Goal: Task Accomplishment & Management: Use online tool/utility

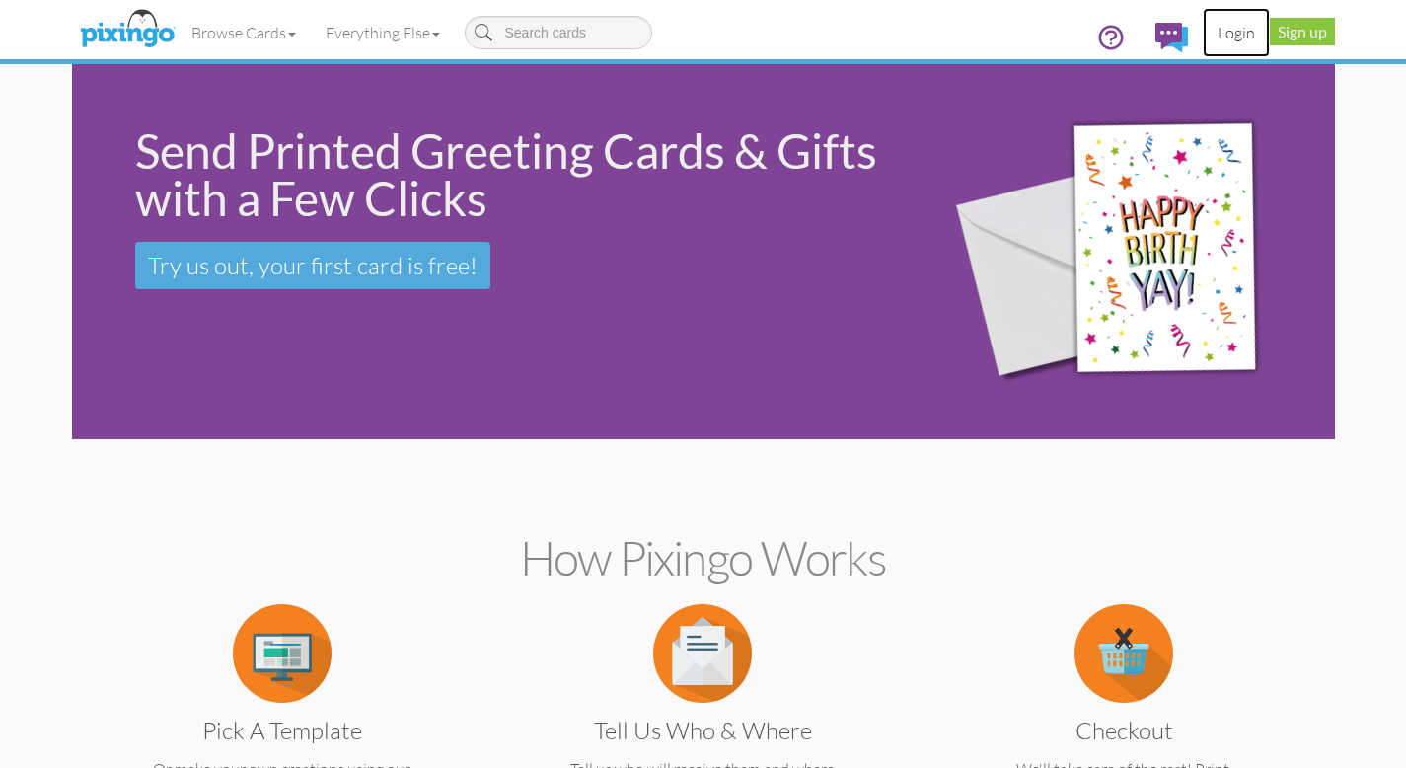
click at [1226, 32] on link "Login" at bounding box center [1236, 32] width 67 height 49
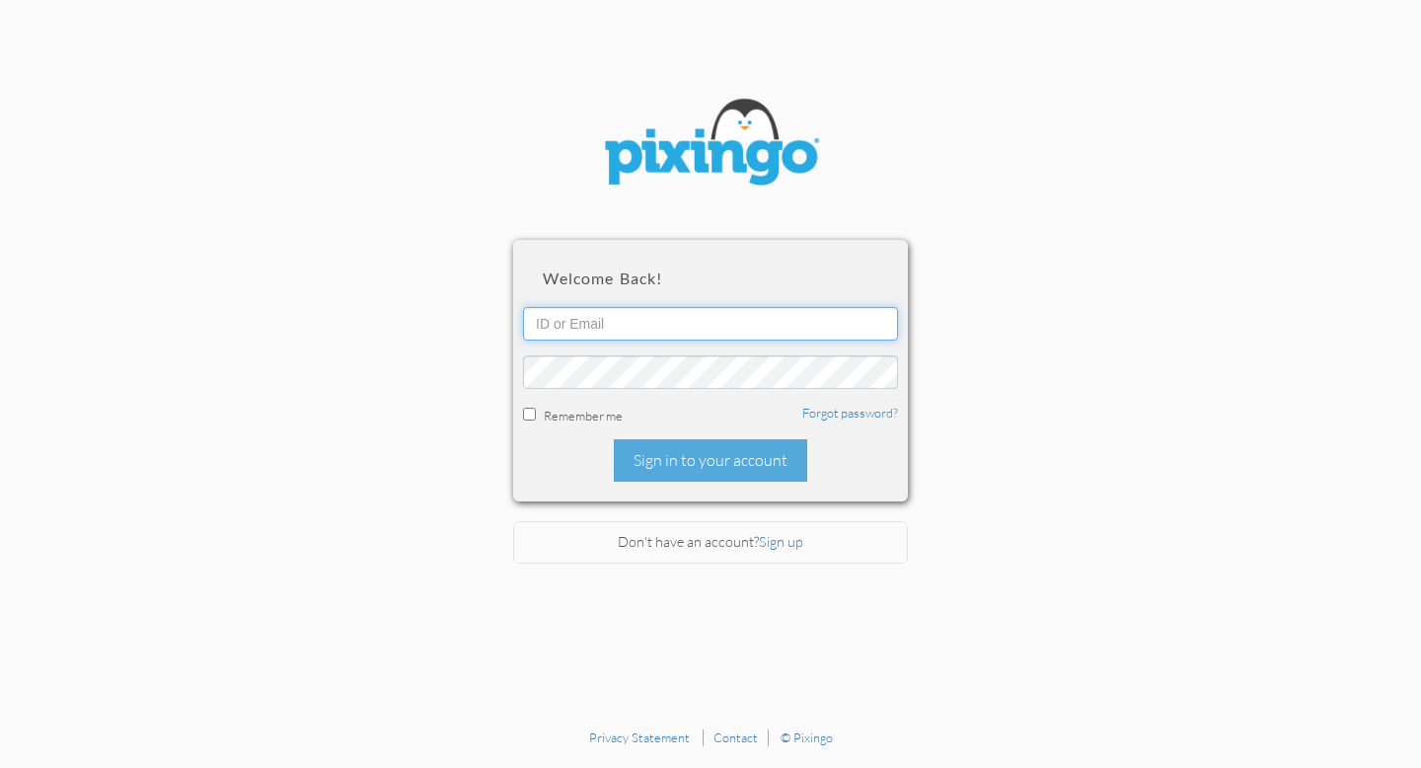
type input "[EMAIL_ADDRESS][DOMAIN_NAME]"
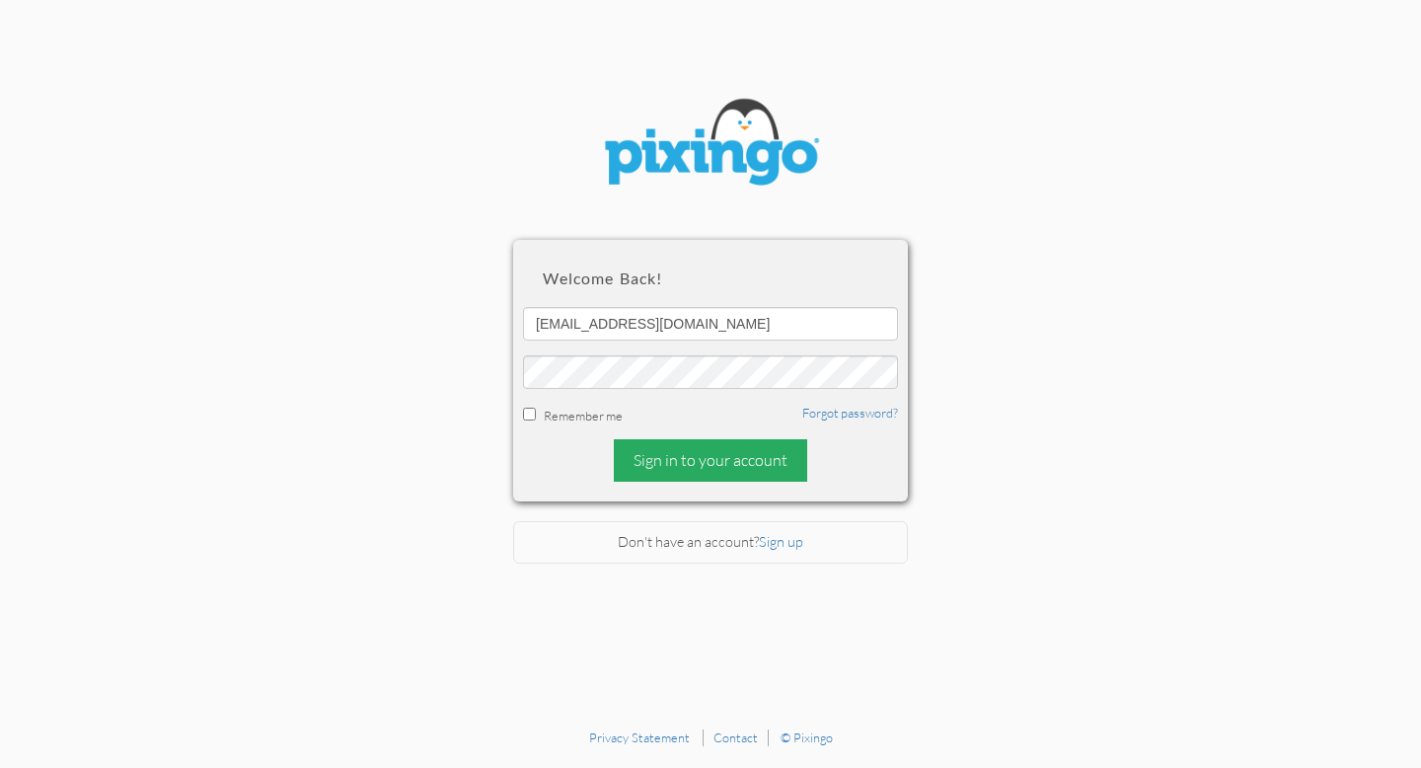
click at [715, 456] on div "Sign in to your account" at bounding box center [710, 460] width 193 height 42
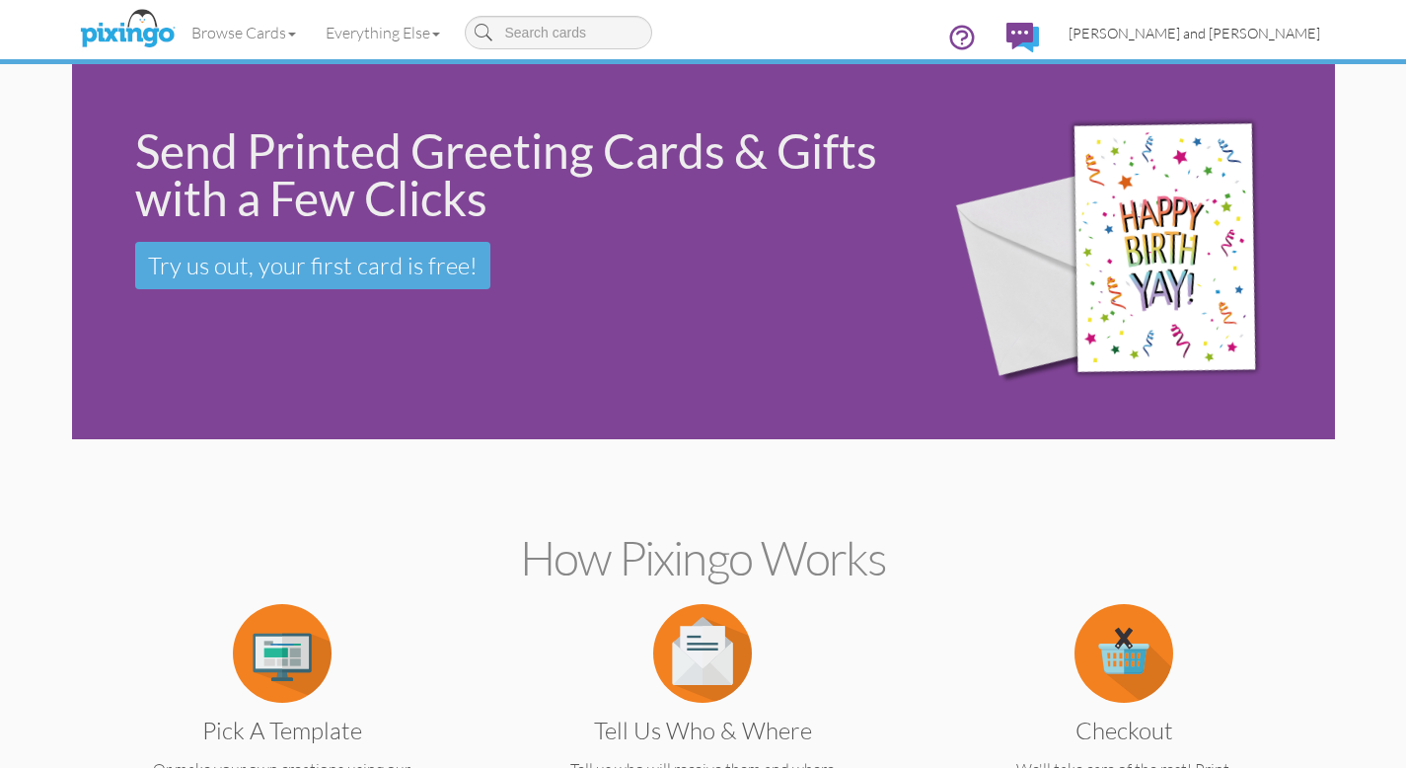
click at [1234, 28] on span "[PERSON_NAME] and [PERSON_NAME]" at bounding box center [1195, 33] width 252 height 17
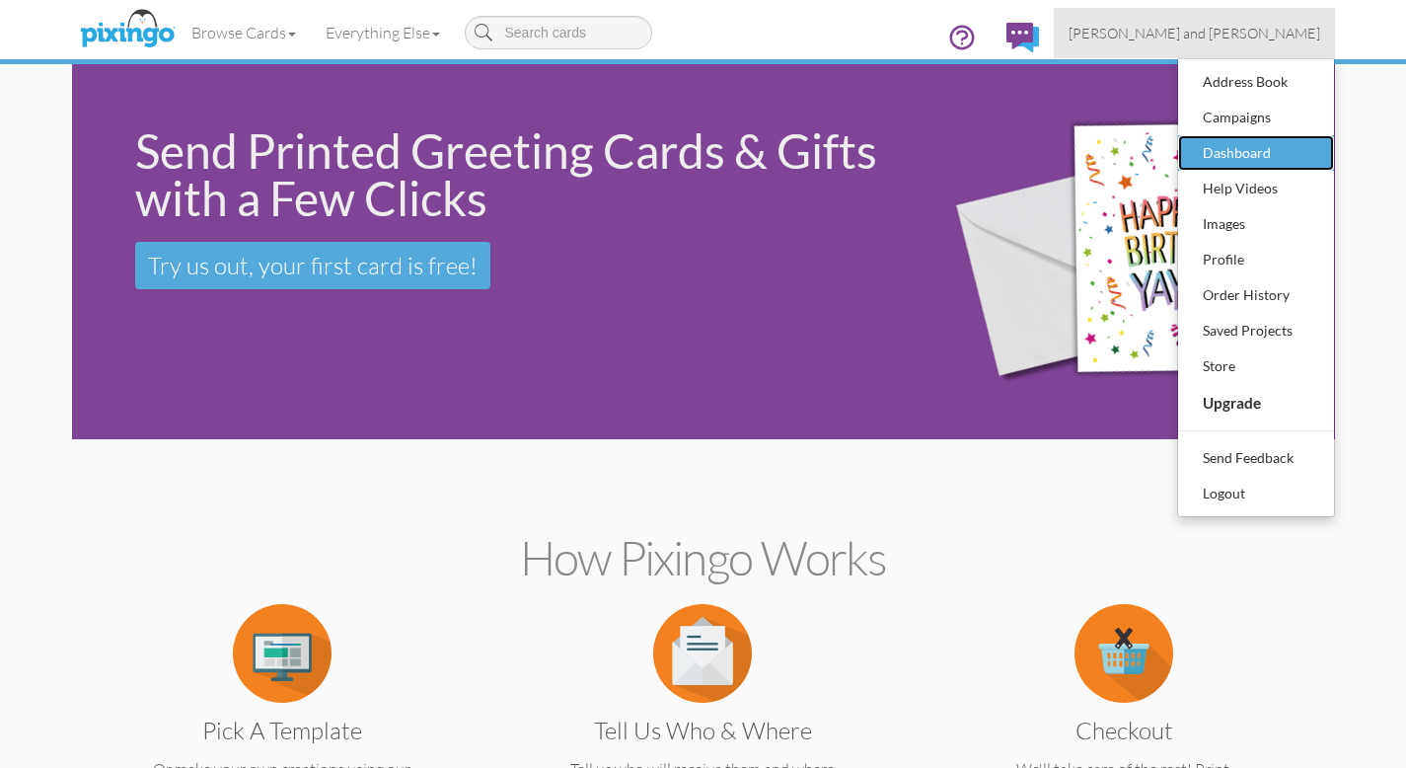
click at [1229, 153] on div "Dashboard" at bounding box center [1256, 153] width 116 height 30
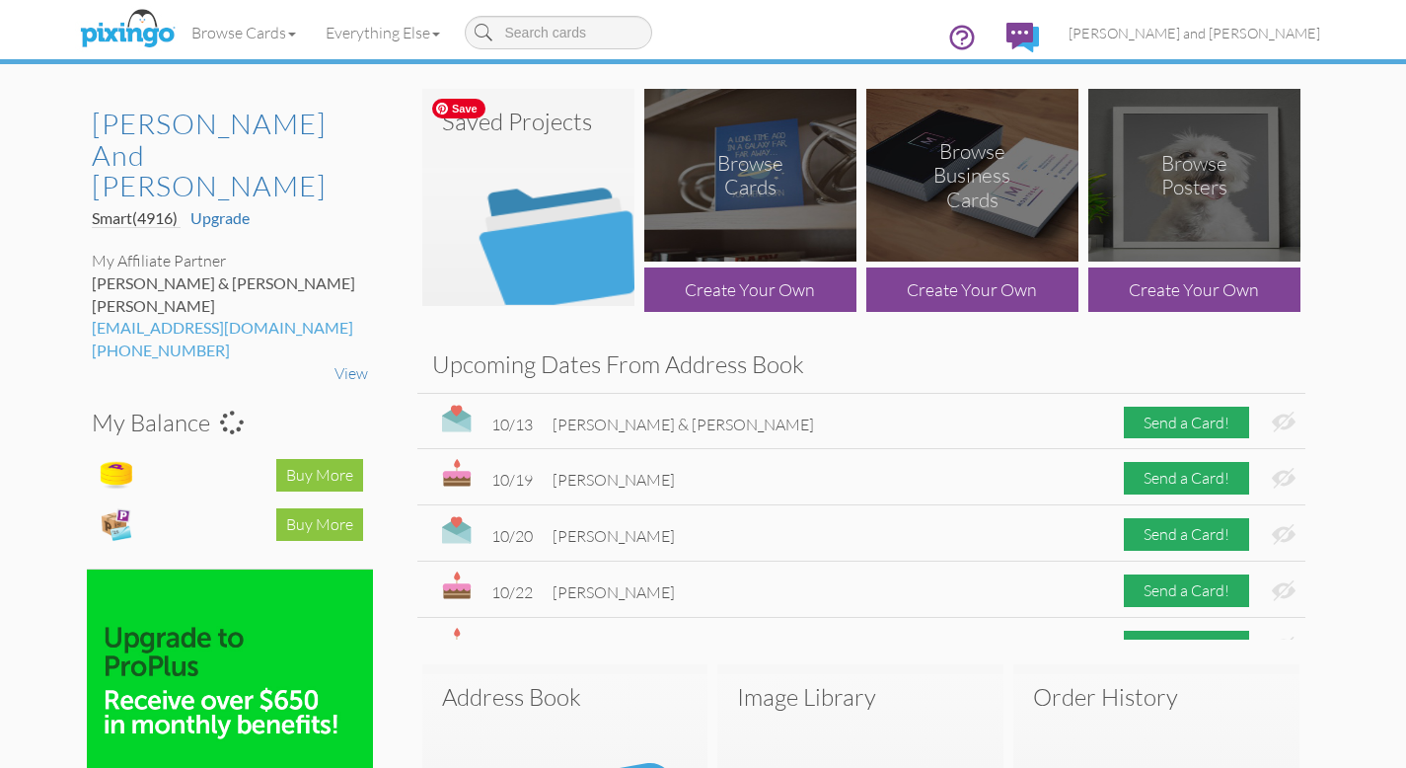
click at [549, 233] on img at bounding box center [528, 197] width 212 height 217
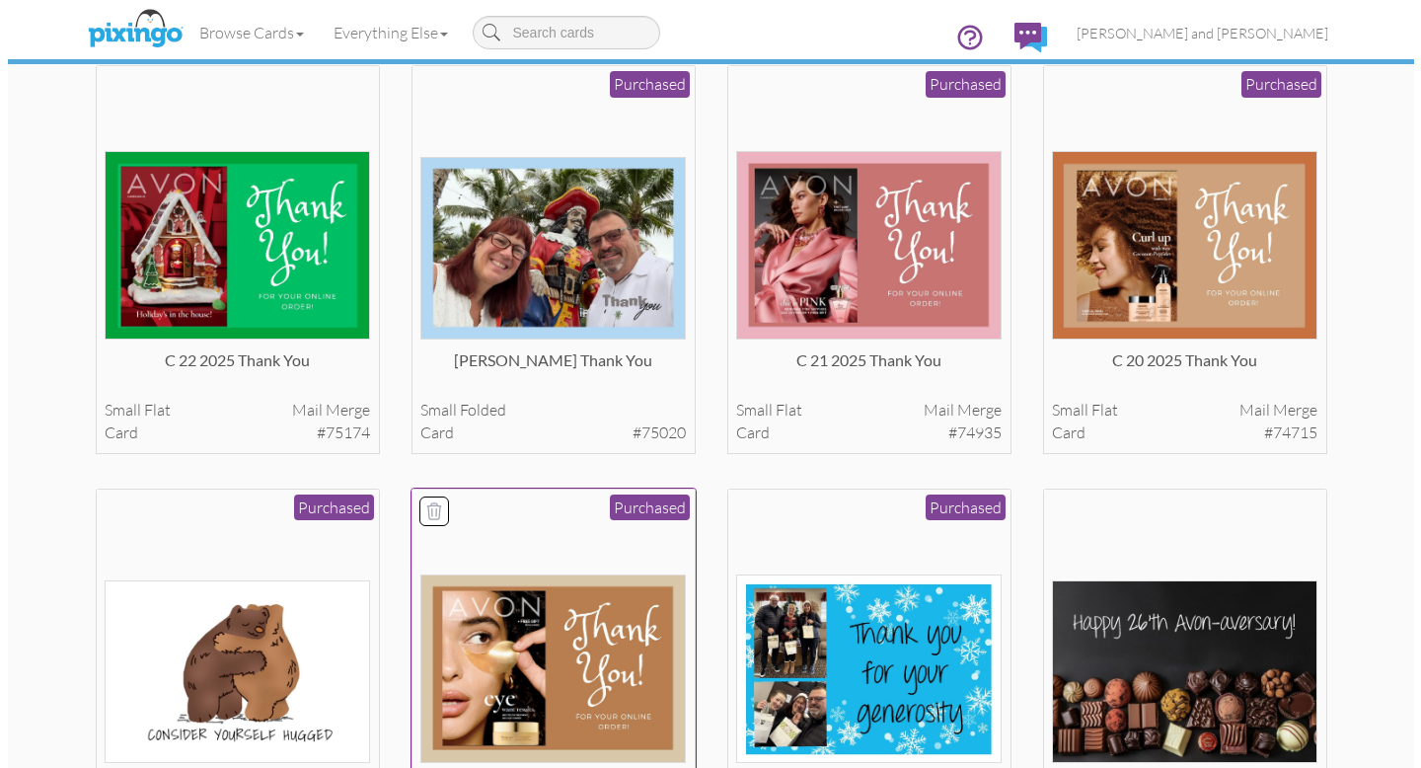
scroll to position [738, 0]
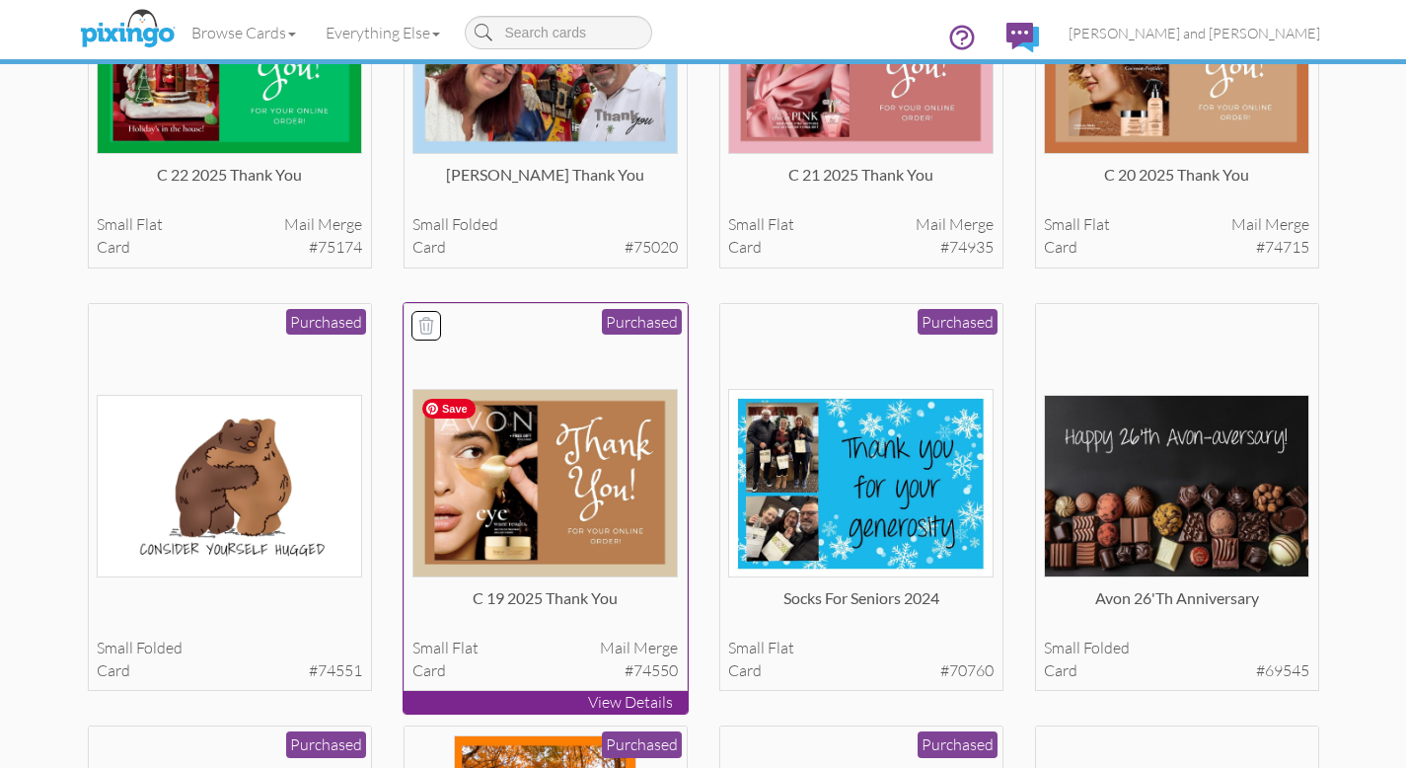
click at [582, 491] on img at bounding box center [544, 483] width 265 height 188
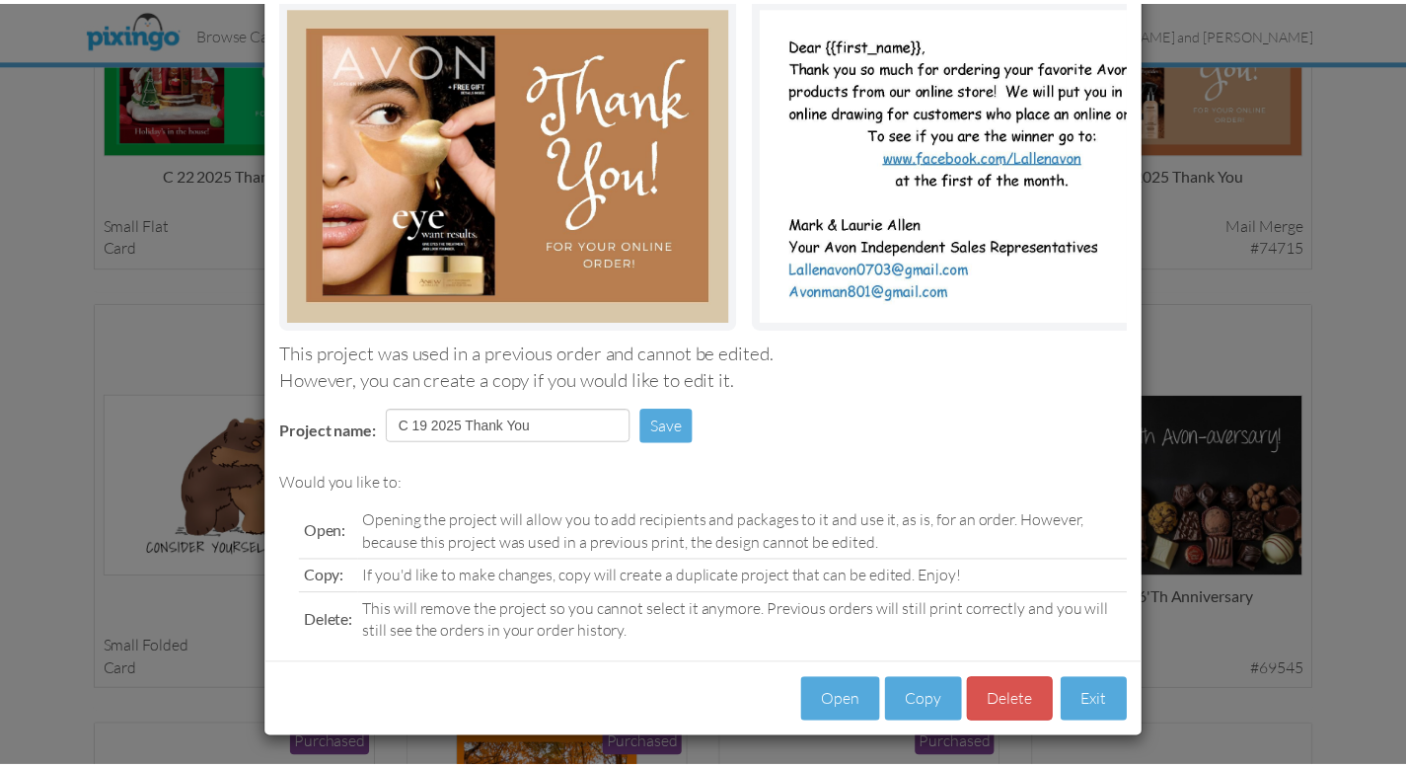
scroll to position [171, 0]
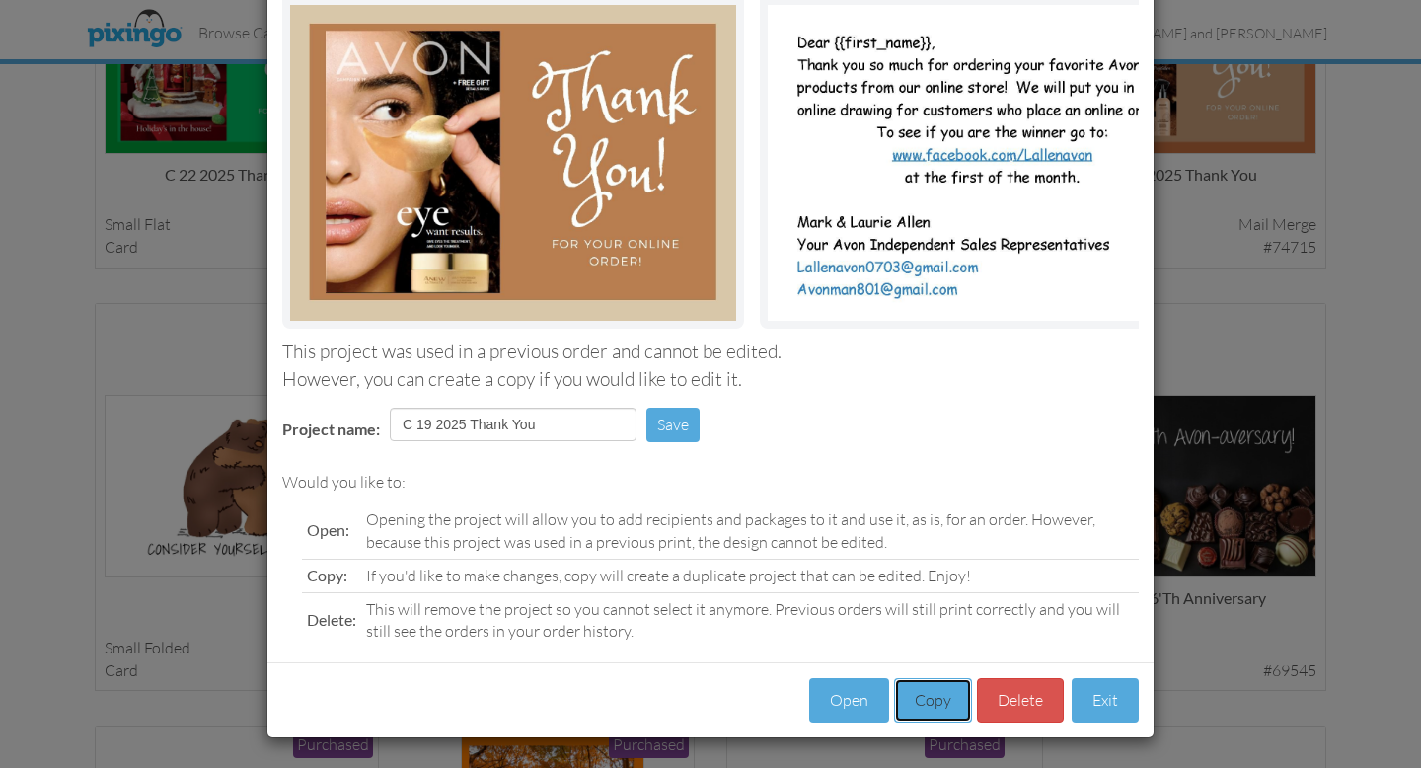
click at [934, 699] on button "Copy" at bounding box center [933, 700] width 78 height 44
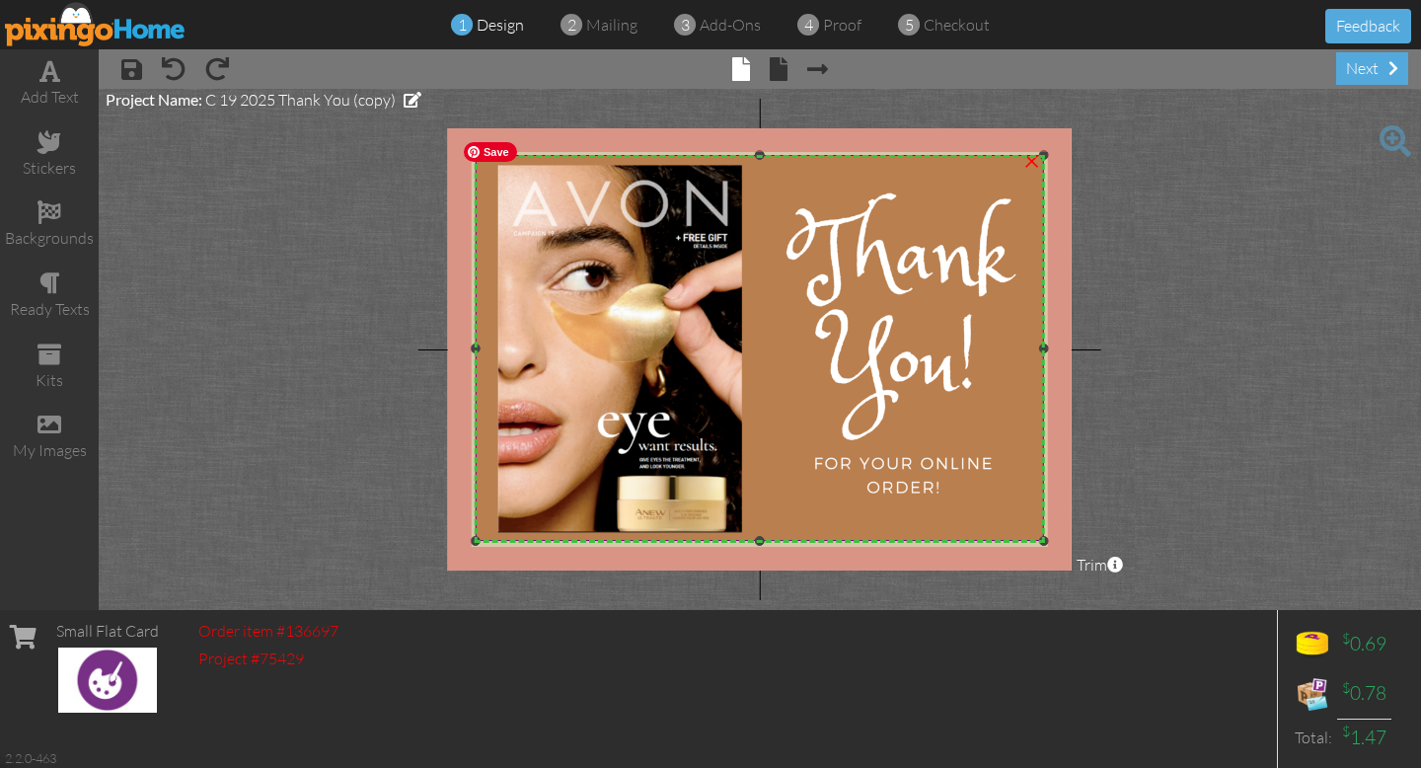
click at [927, 432] on img at bounding box center [757, 348] width 607 height 433
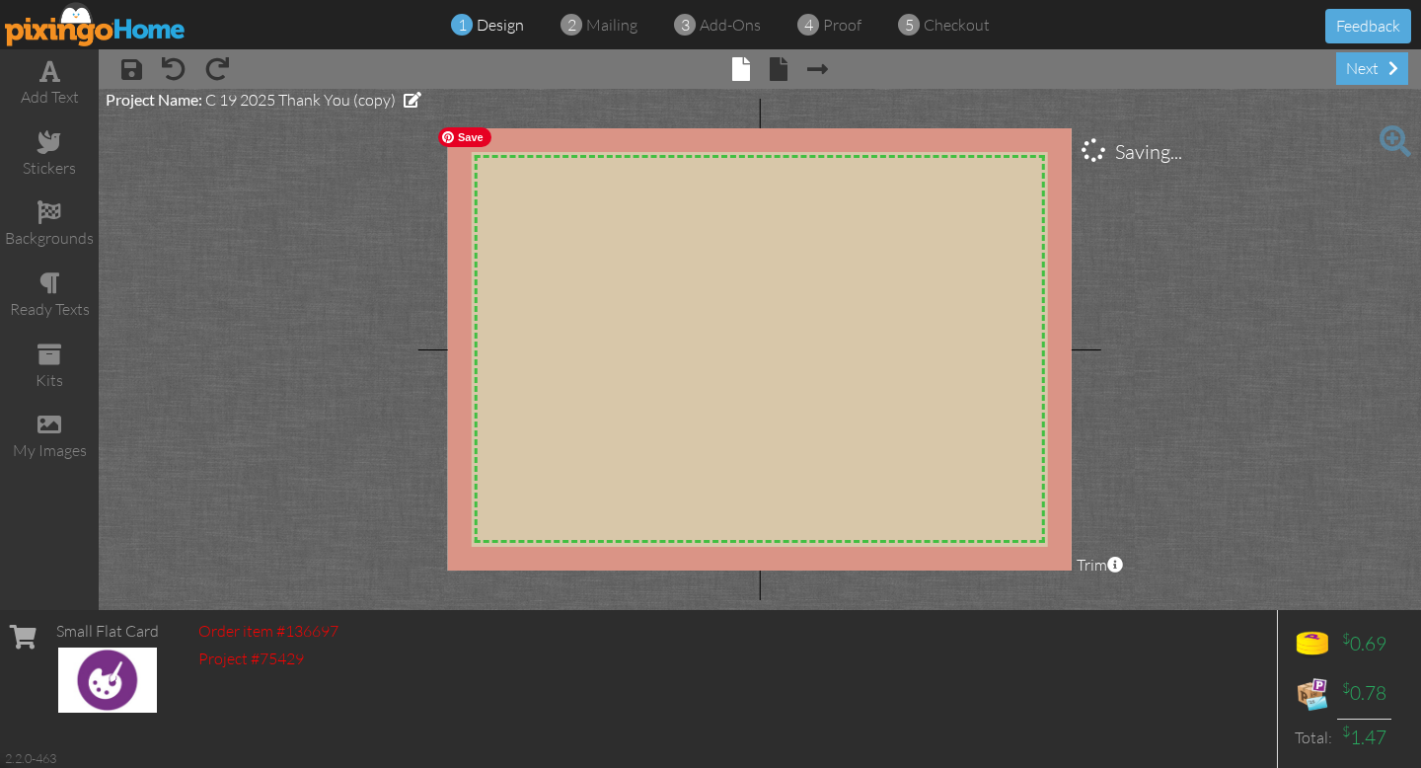
click at [897, 402] on img at bounding box center [788, 359] width 721 height 484
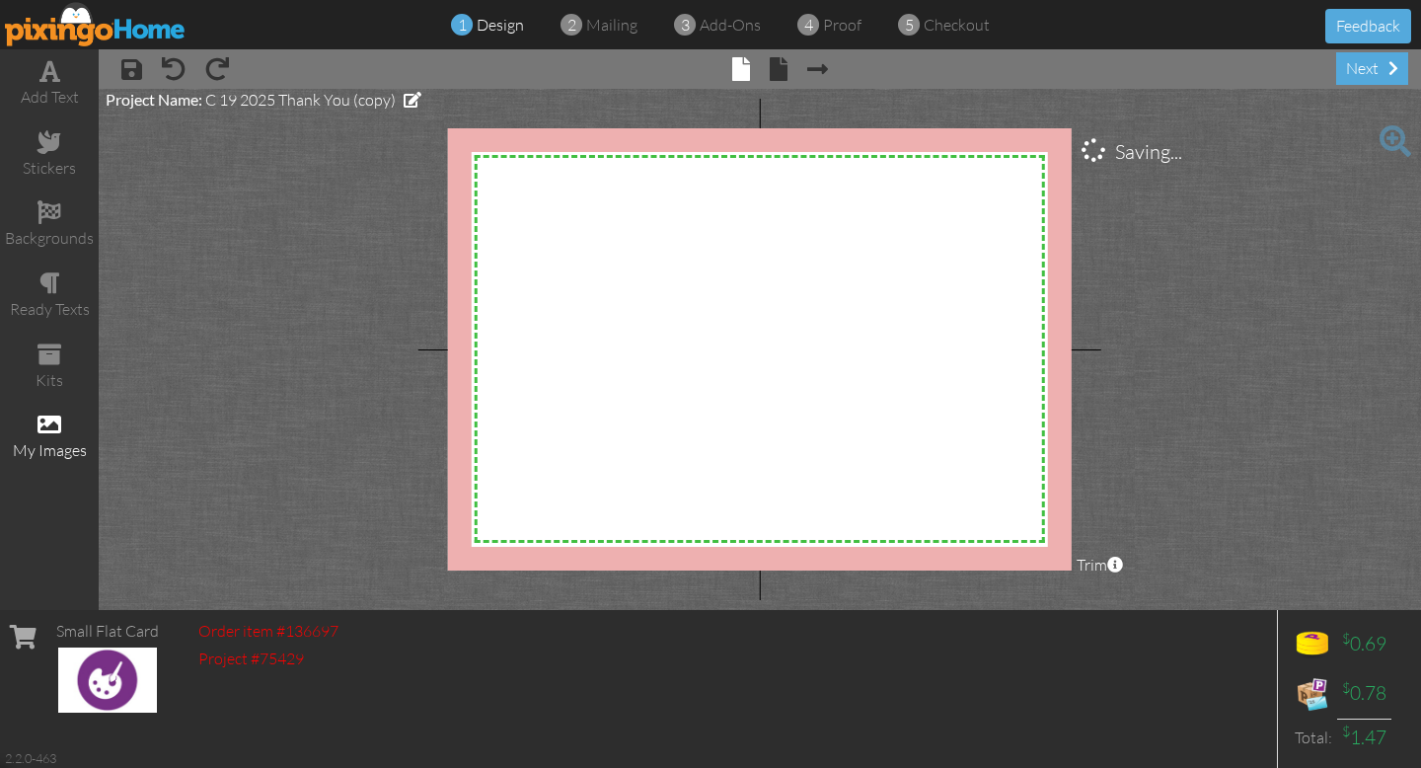
click at [43, 408] on div "my images" at bounding box center [49, 437] width 99 height 69
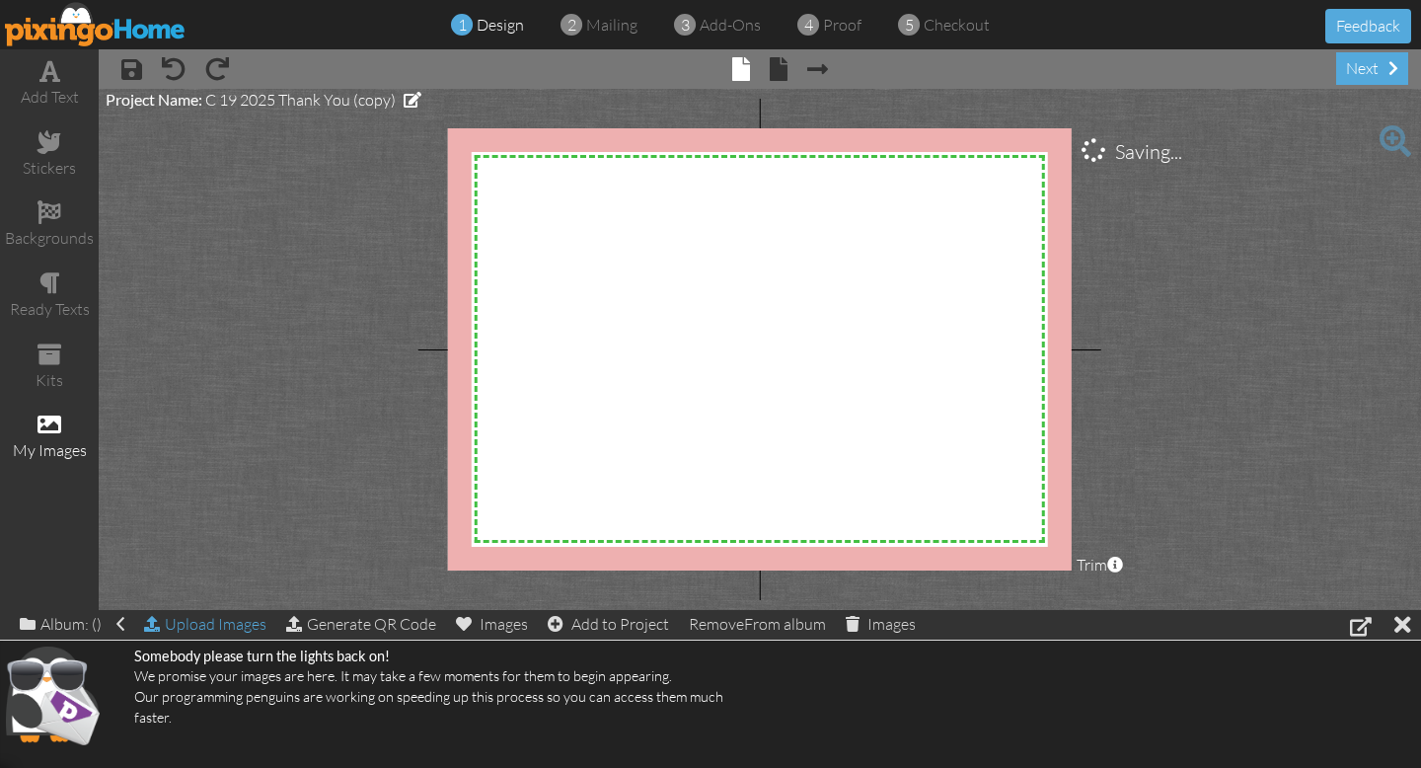
click at [206, 622] on div "Upload Images" at bounding box center [205, 624] width 122 height 29
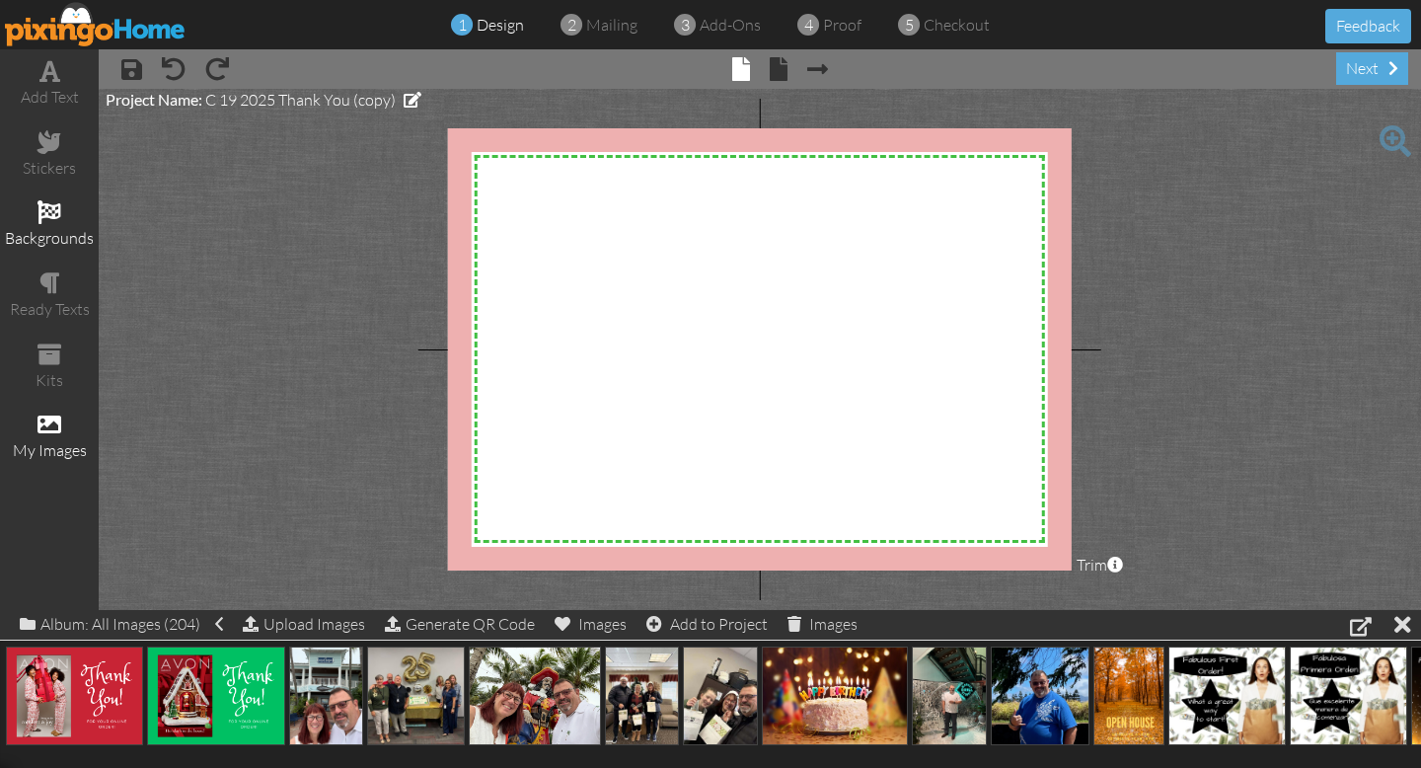
click at [61, 213] on div "backgrounds" at bounding box center [49, 224] width 99 height 69
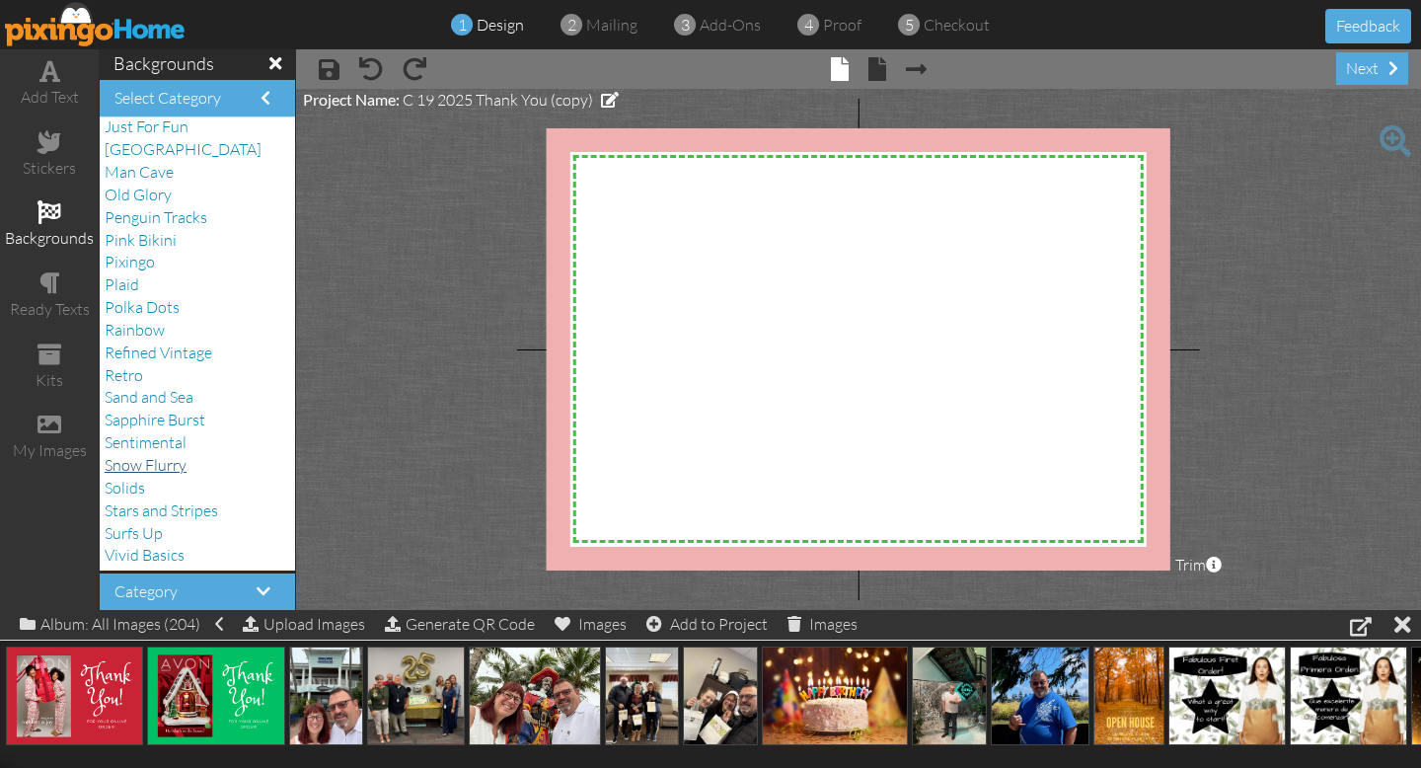
scroll to position [301, 0]
click at [133, 483] on span "Solids" at bounding box center [125, 487] width 40 height 20
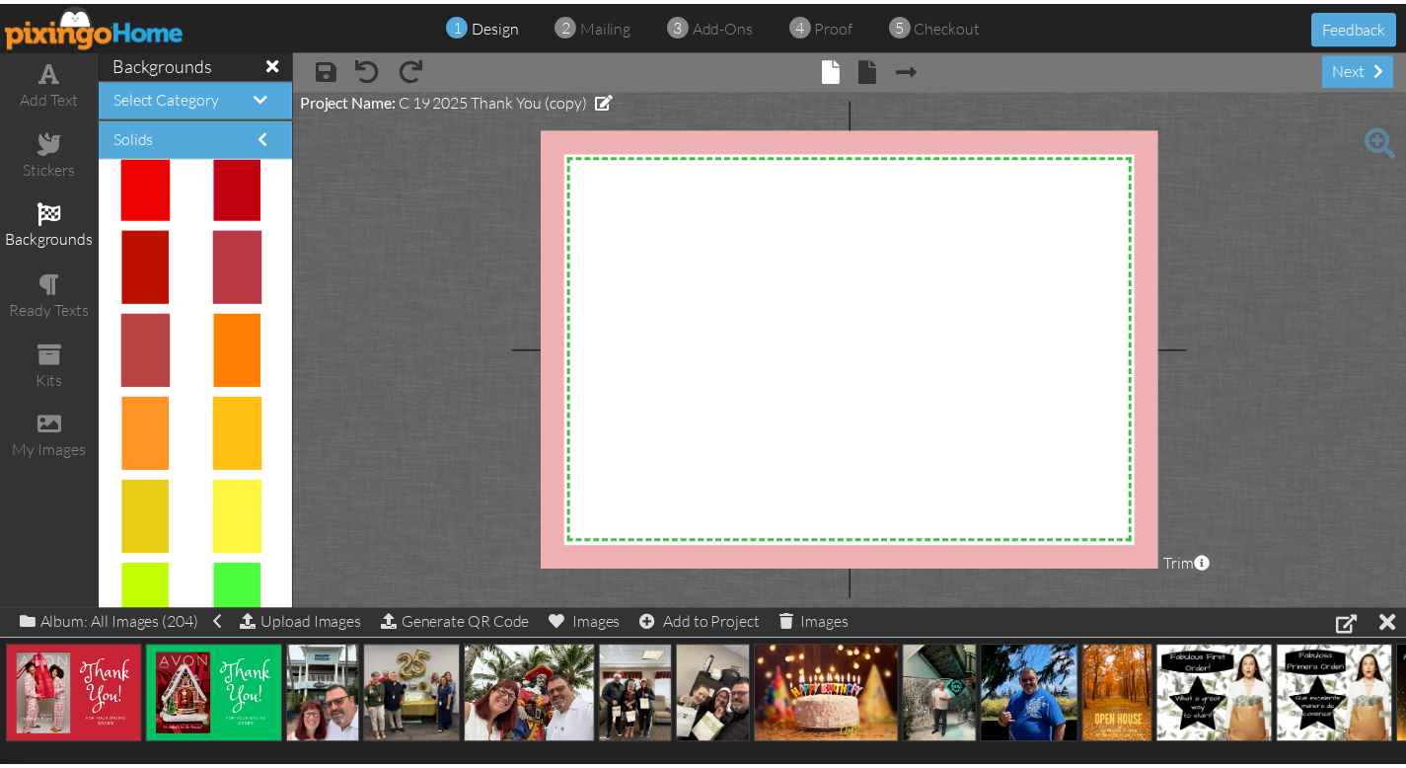
scroll to position [619, 0]
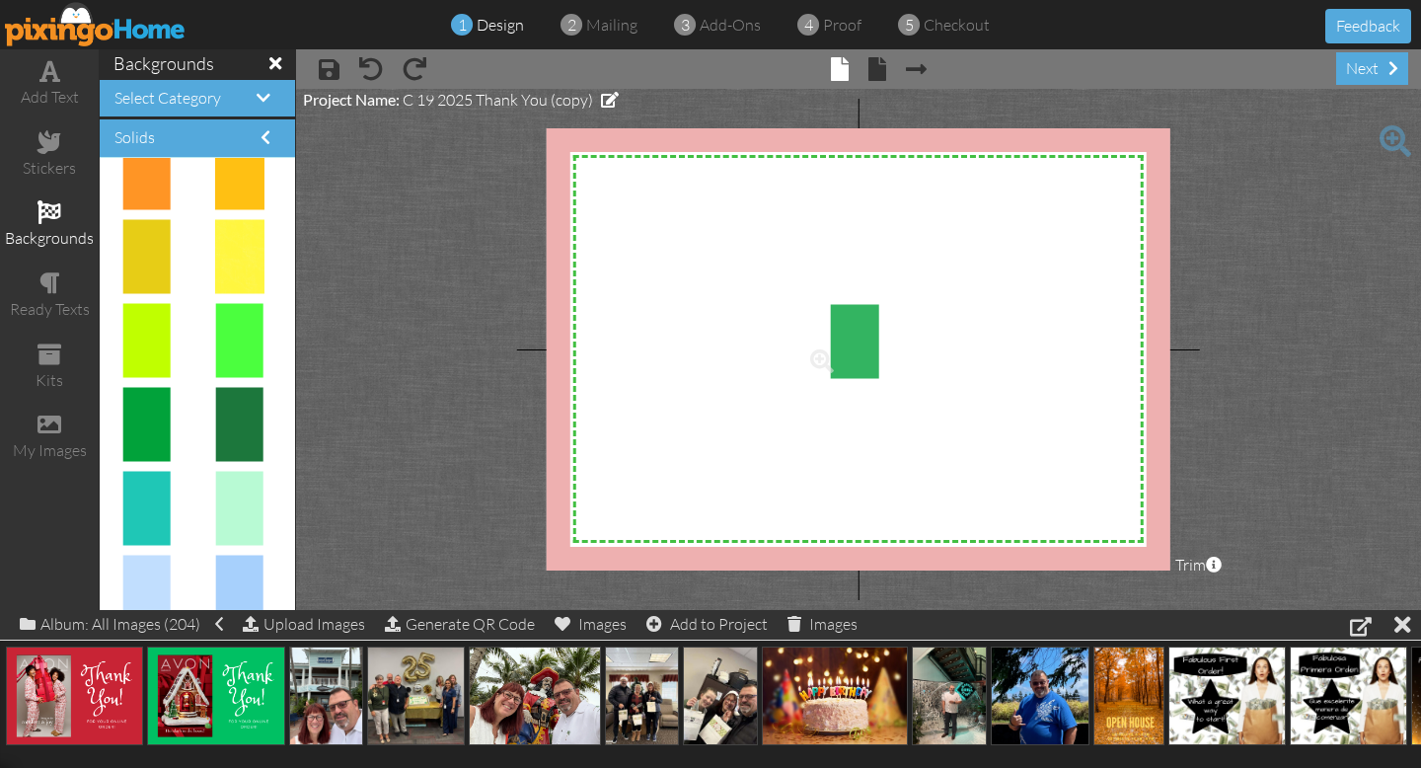
drag, startPoint x: 143, startPoint y: 418, endPoint x: 839, endPoint y: 335, distance: 700.5
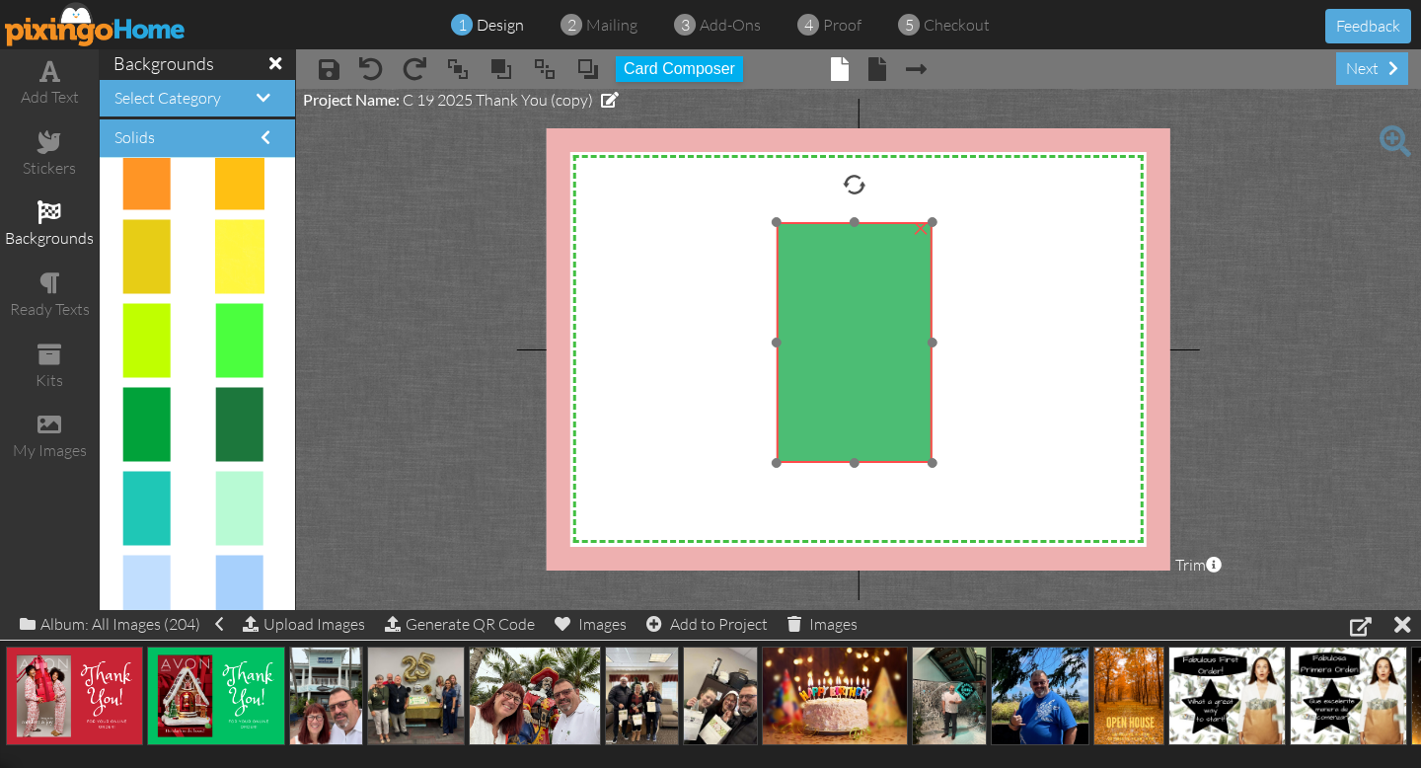
drag, startPoint x: 890, startPoint y: 429, endPoint x: 857, endPoint y: 334, distance: 100.2
click at [857, 334] on img at bounding box center [854, 342] width 156 height 241
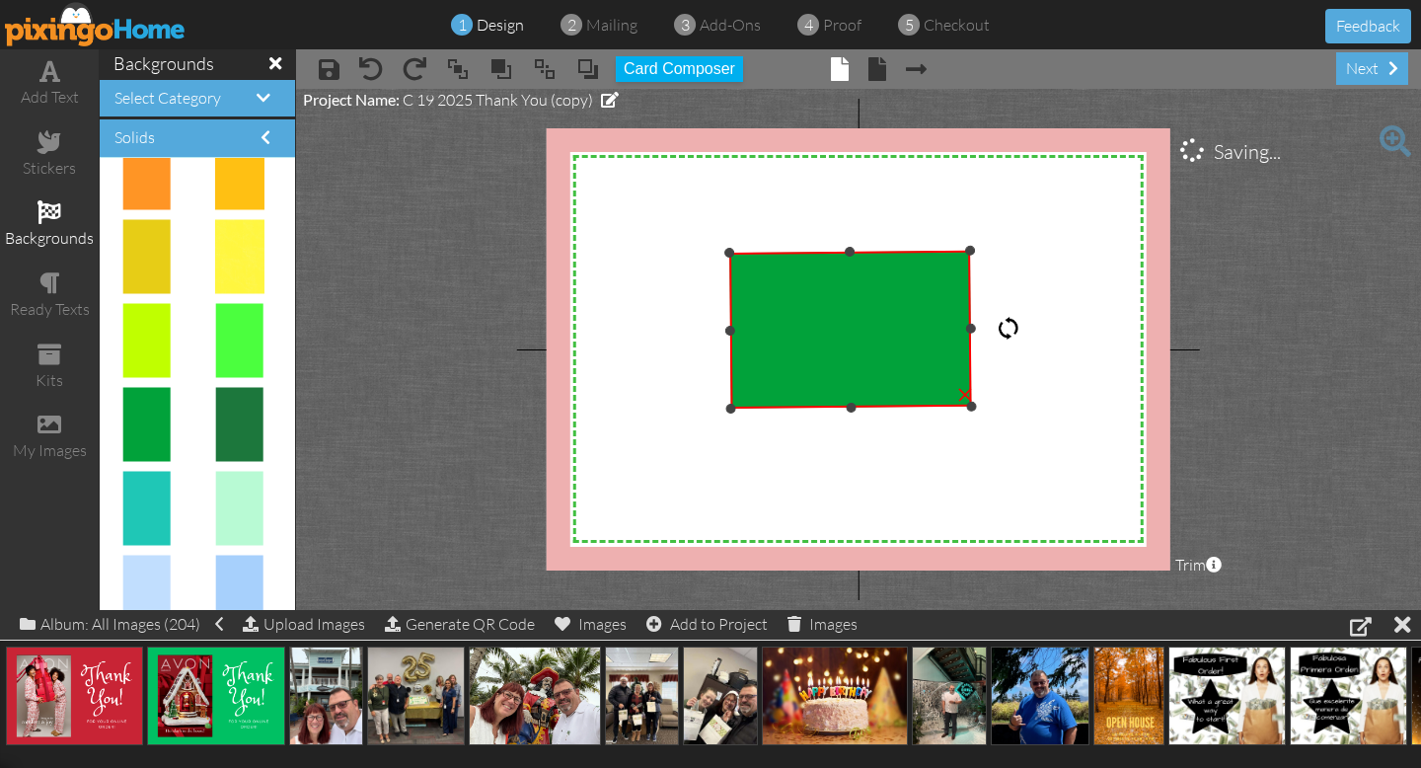
drag, startPoint x: 852, startPoint y: 171, endPoint x: 1013, endPoint y: 329, distance: 225.3
click at [1013, 329] on div at bounding box center [1008, 329] width 24 height 24
click at [1010, 330] on div at bounding box center [1008, 330] width 24 height 24
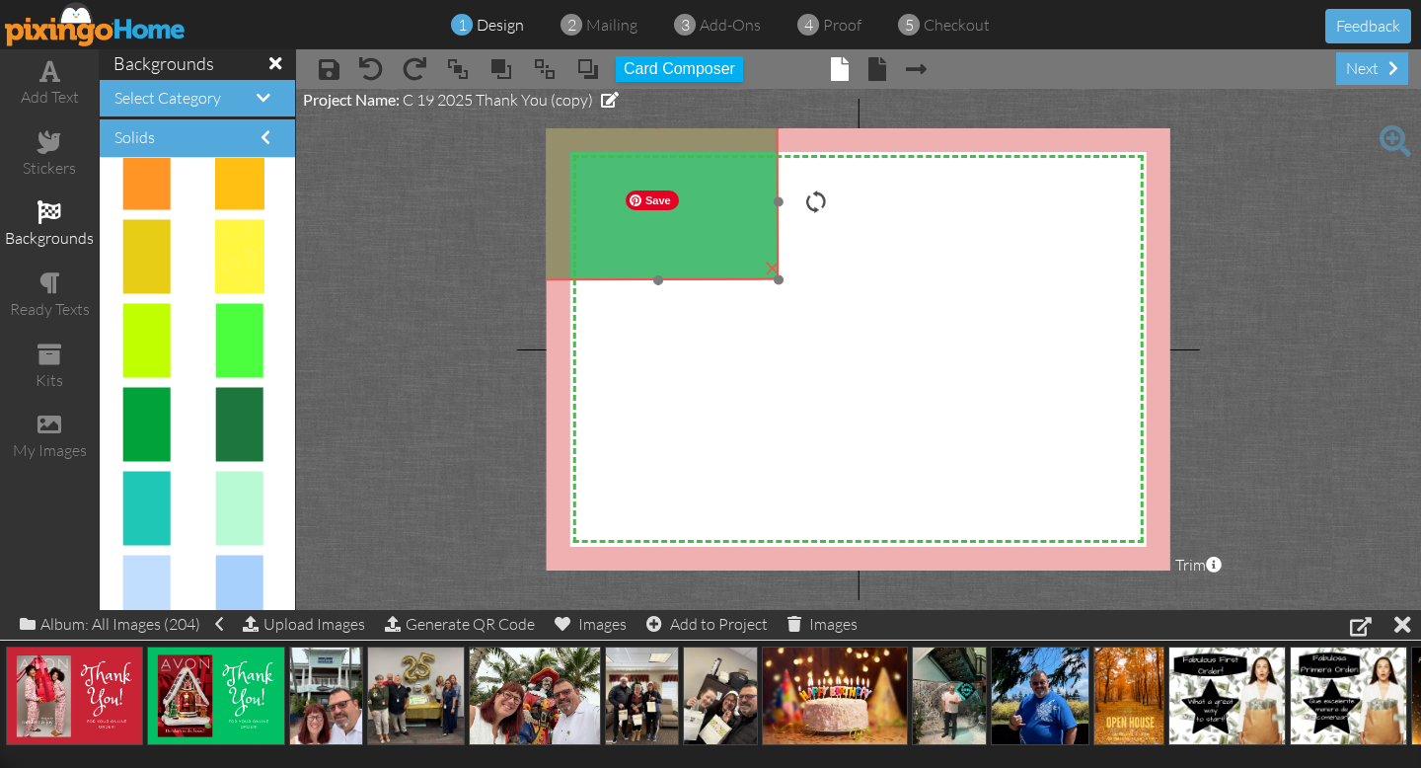
drag, startPoint x: 883, startPoint y: 333, endPoint x: 707, endPoint y: 224, distance: 207.0
click at [691, 205] on img at bounding box center [658, 201] width 241 height 157
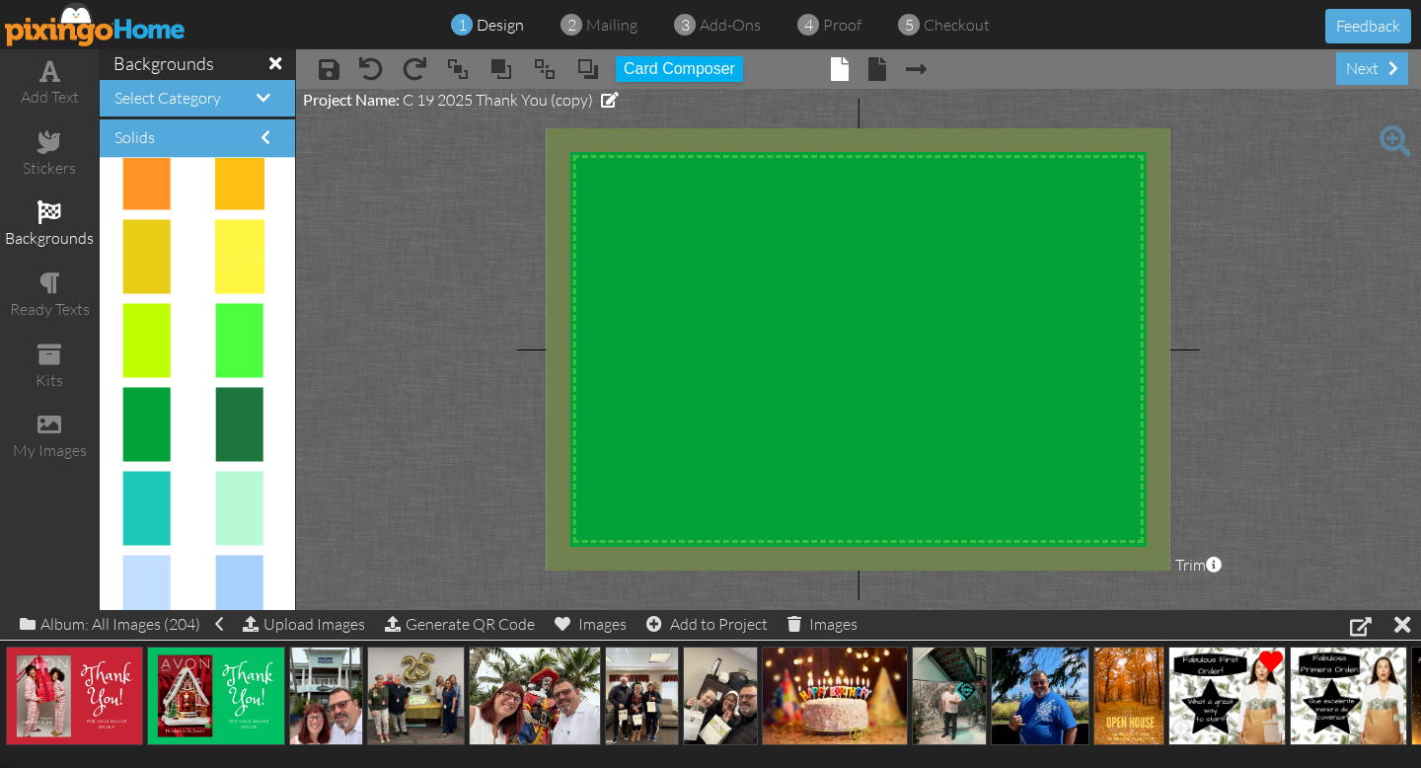
drag, startPoint x: 780, startPoint y: 278, endPoint x: 1262, endPoint y: 662, distance: 615.7
click at [1262, 610] on div "add text stickers backgrounds ready texts kits my images backgrounds Select Cat…" at bounding box center [710, 329] width 1421 height 560
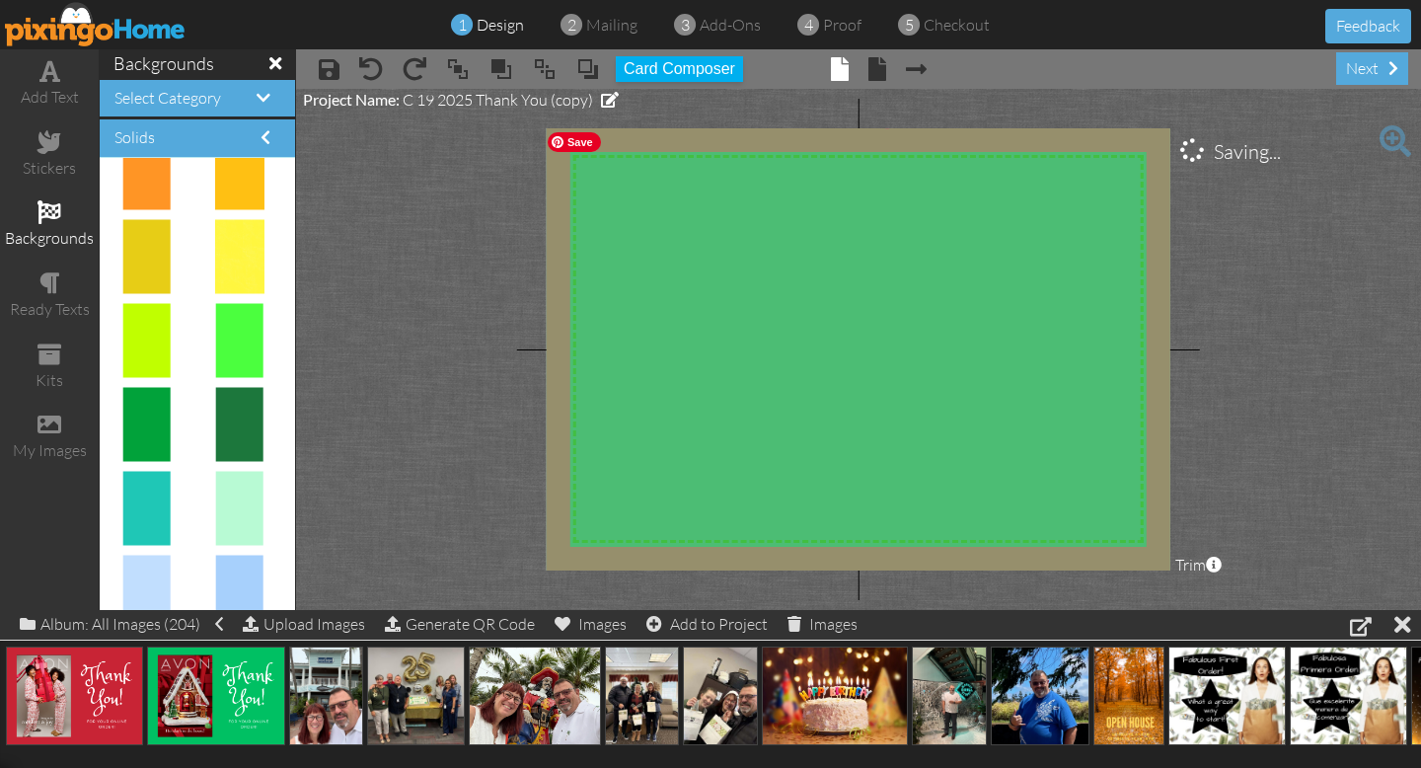
drag, startPoint x: 1008, startPoint y: 401, endPoint x: 997, endPoint y: 403, distance: 11.0
click at [997, 403] on img at bounding box center [888, 358] width 722 height 470
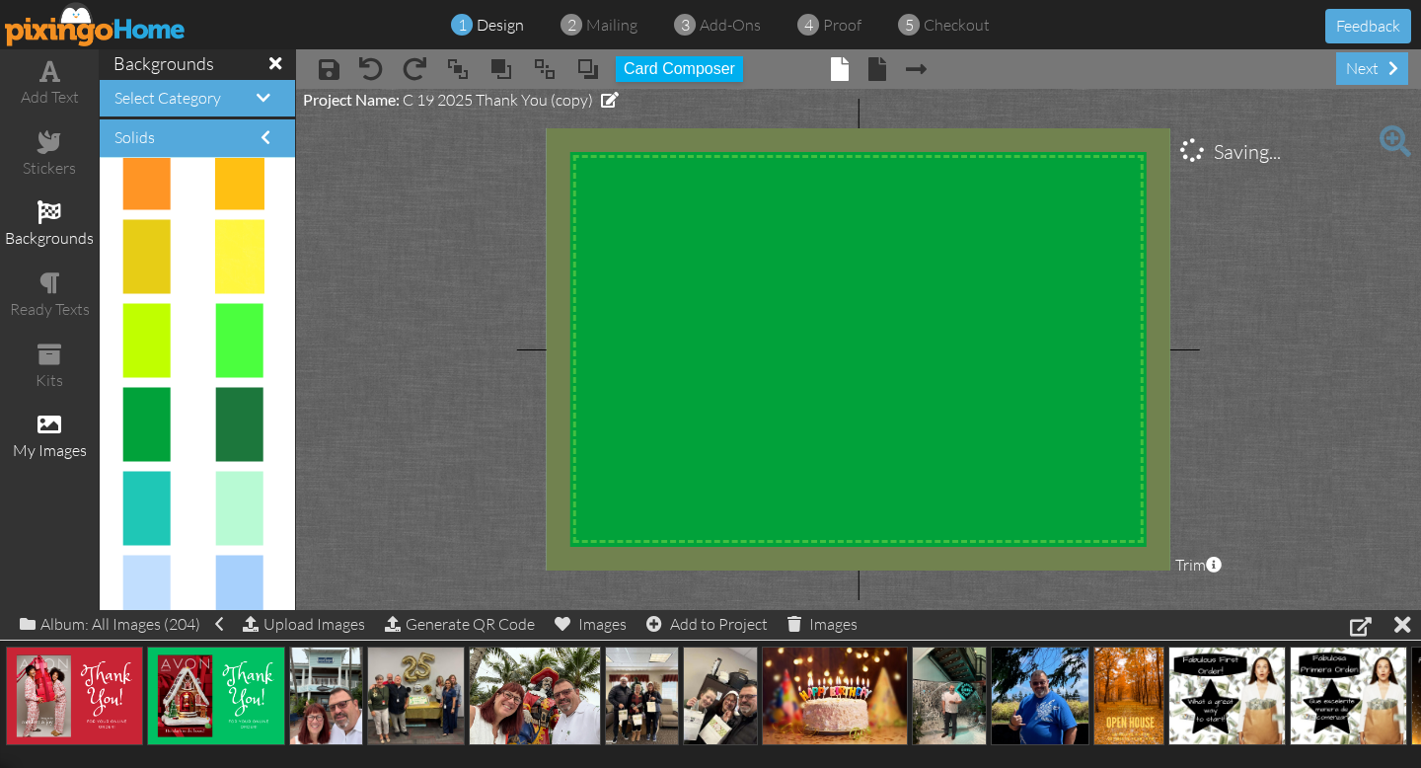
click at [56, 422] on span at bounding box center [49, 424] width 24 height 24
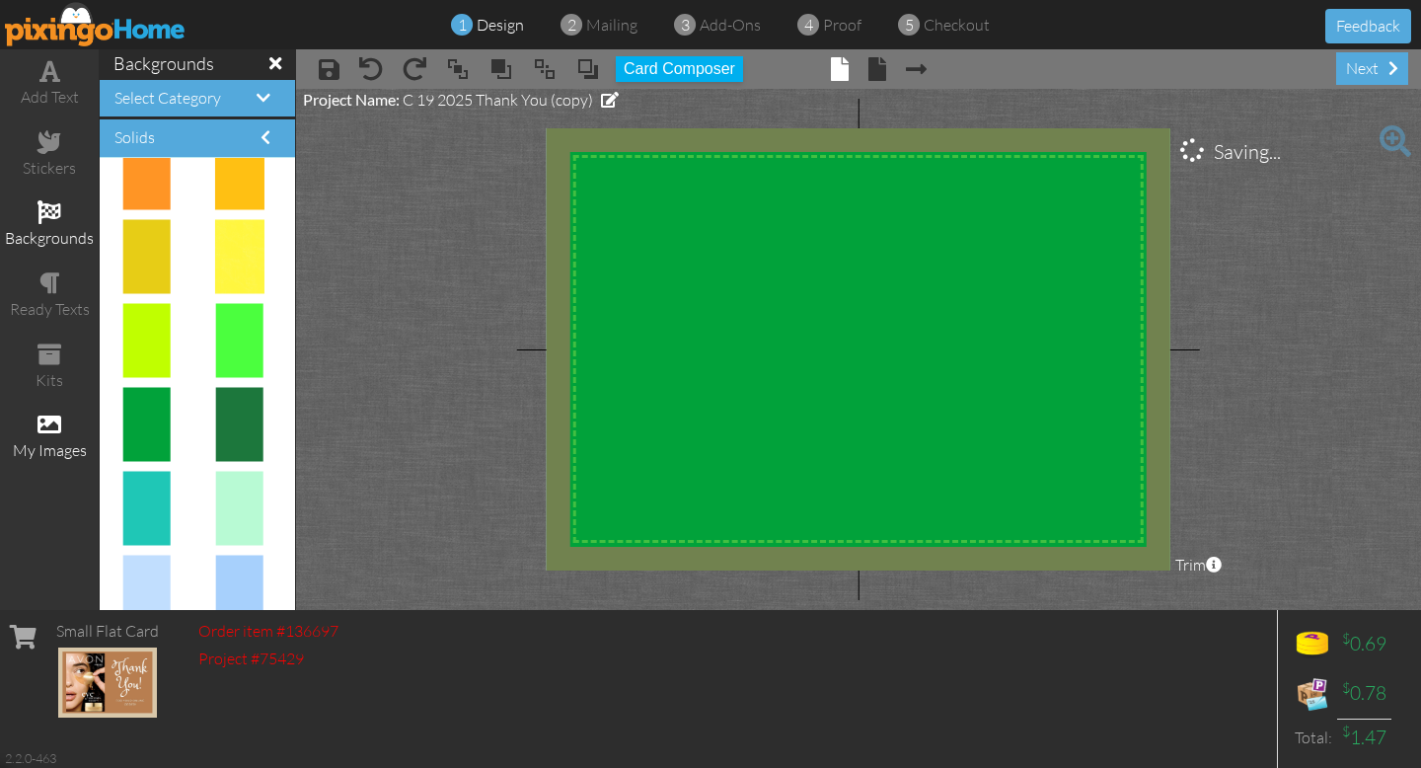
click at [51, 423] on span at bounding box center [49, 424] width 24 height 24
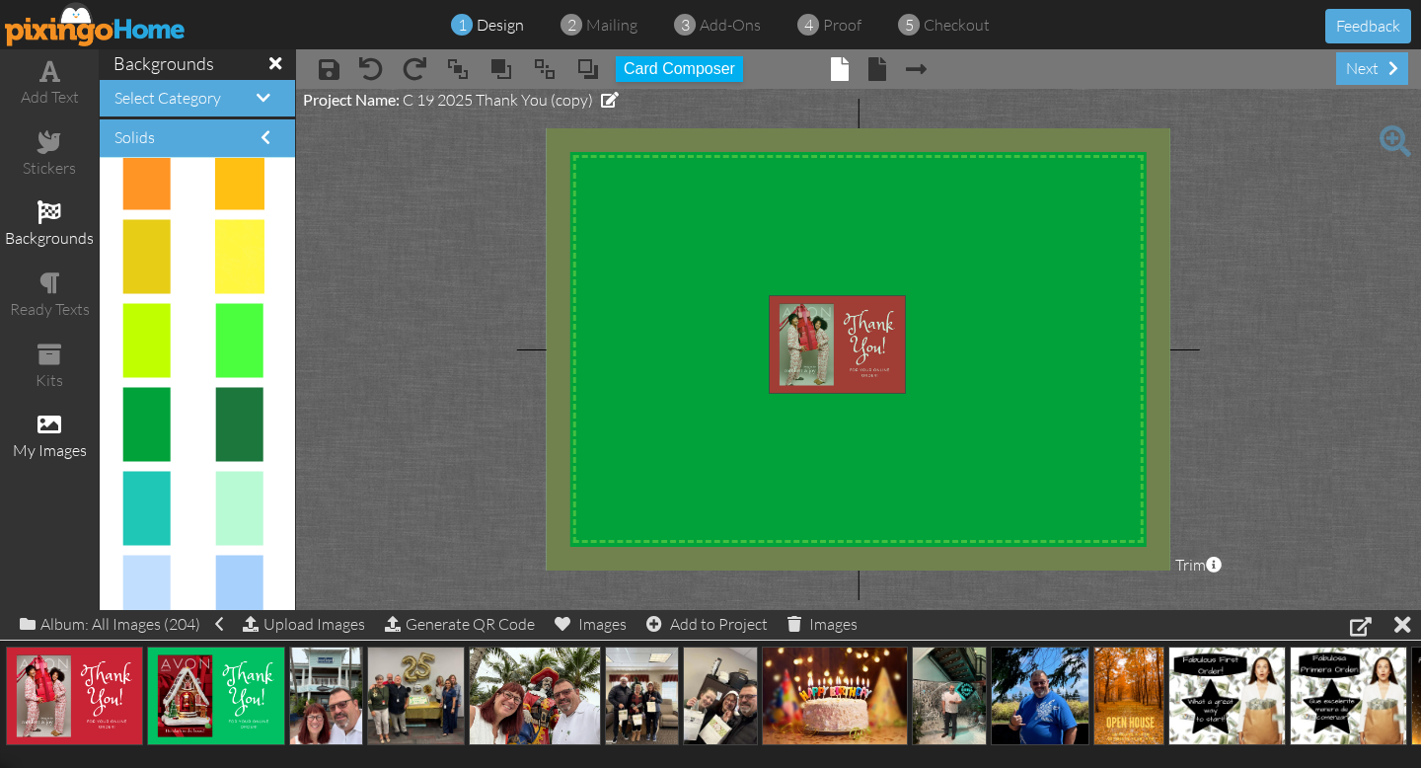
drag, startPoint x: 93, startPoint y: 705, endPoint x: 855, endPoint y: 355, distance: 839.2
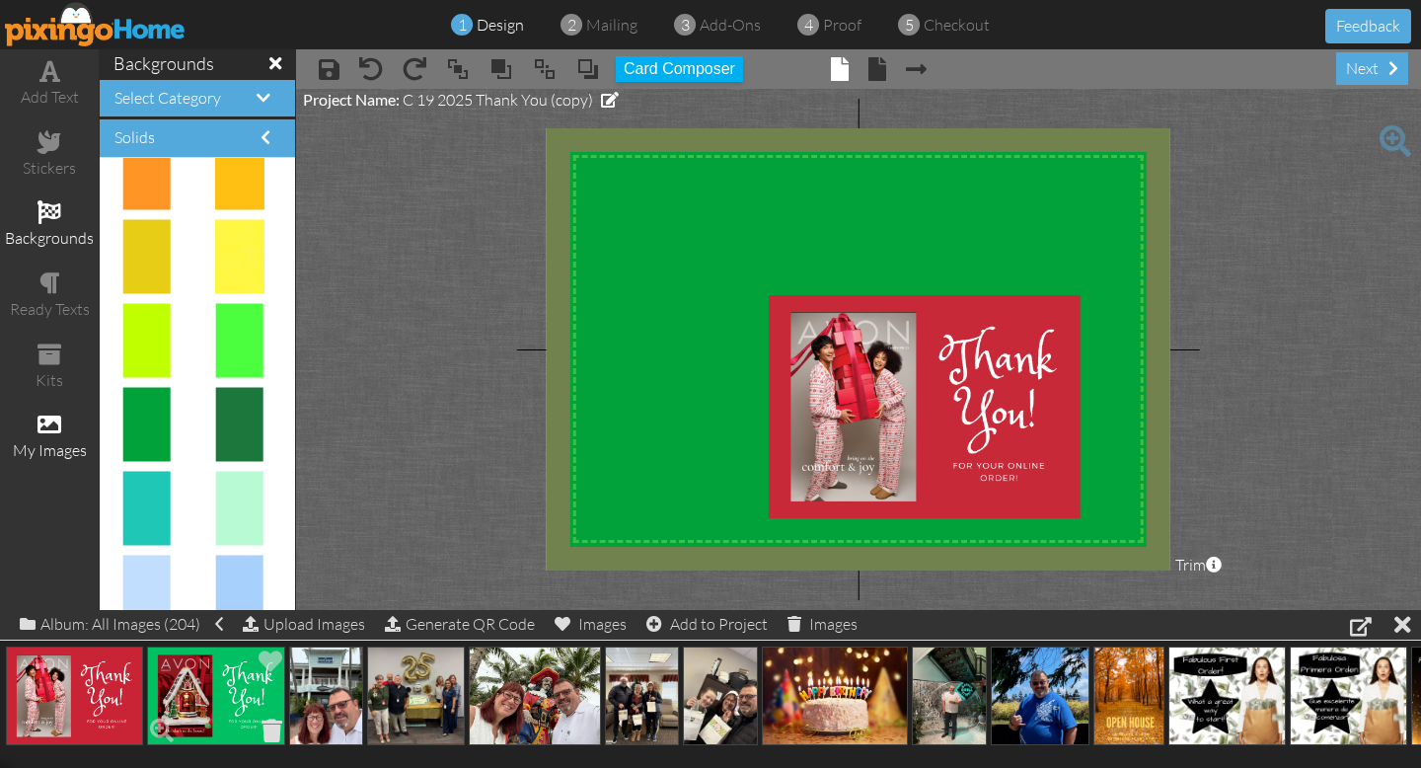
click at [271, 732] on span at bounding box center [272, 730] width 31 height 34
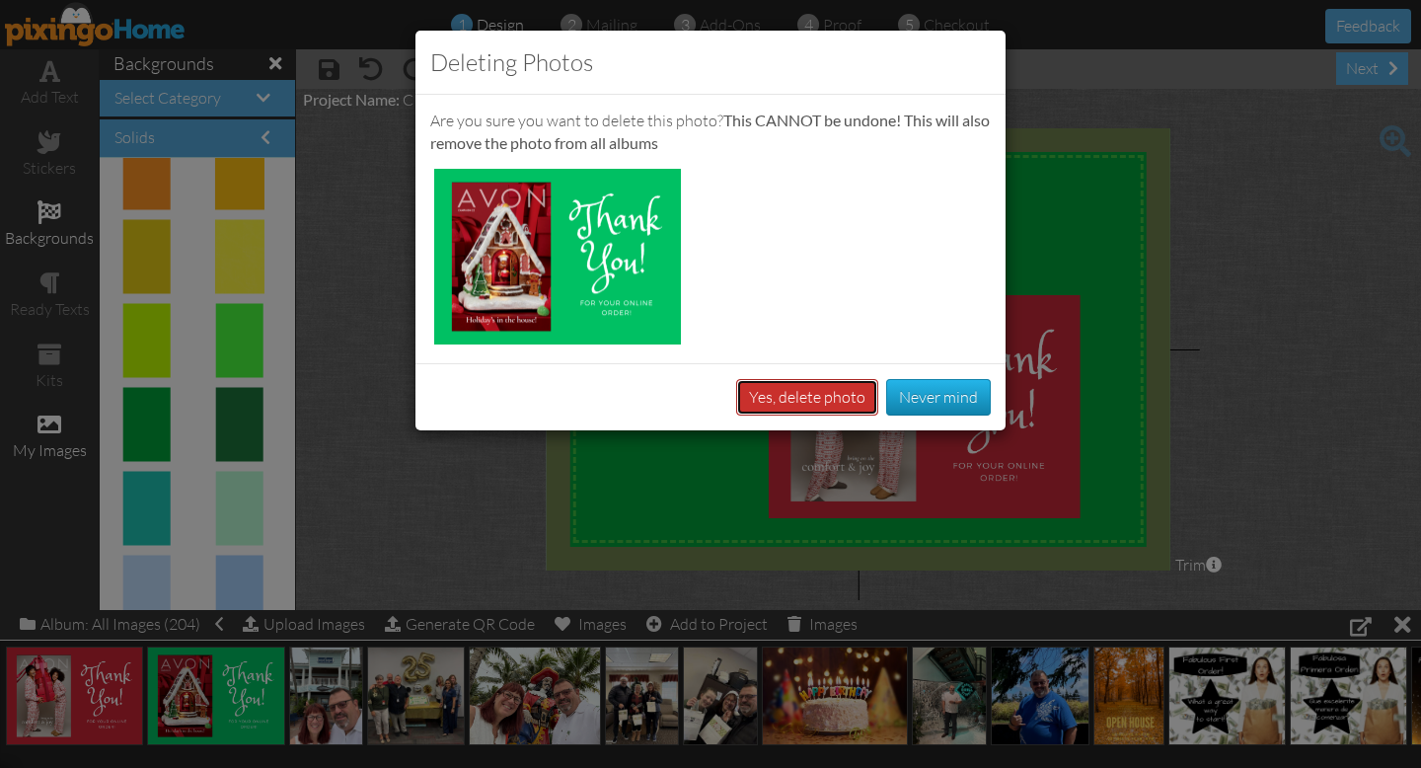
click at [818, 391] on button "Yes, delete photo" at bounding box center [807, 397] width 142 height 37
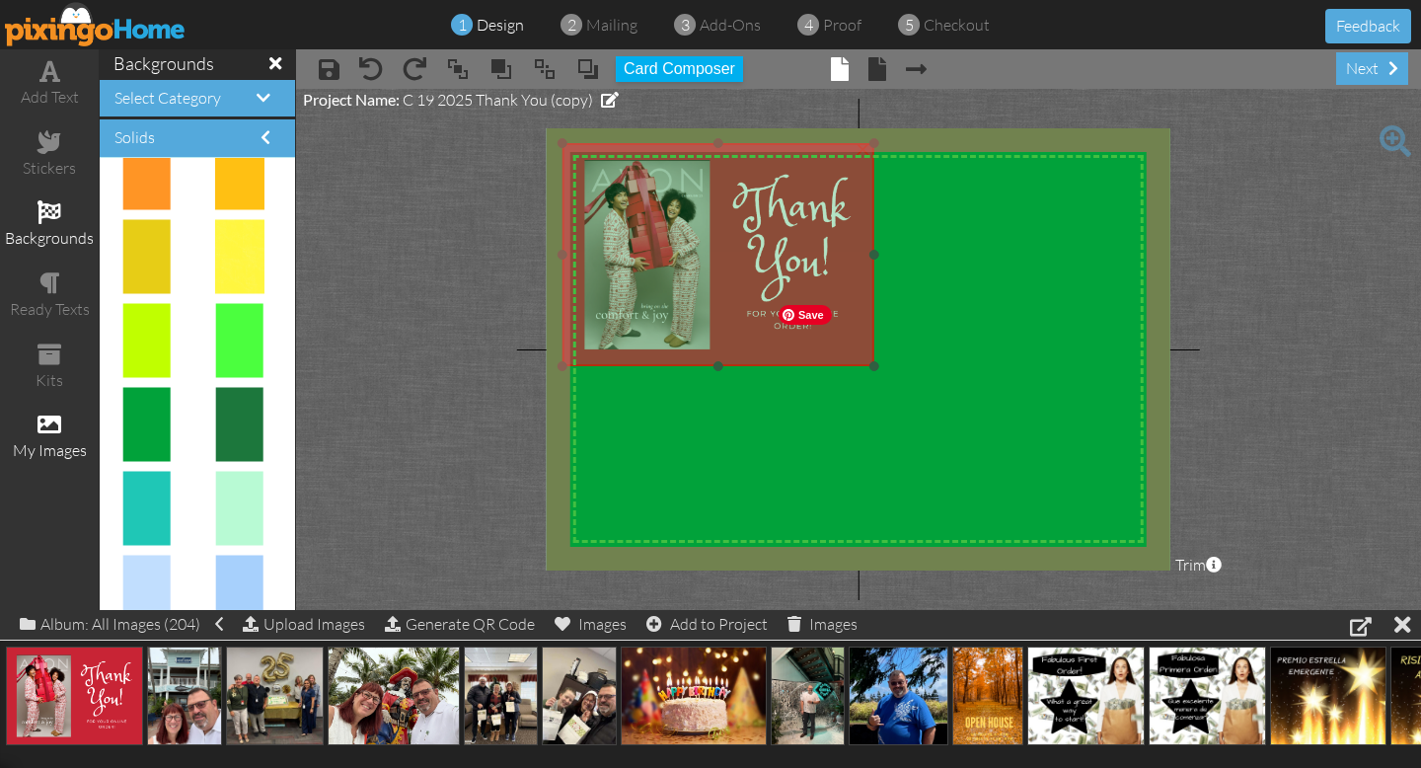
drag, startPoint x: 964, startPoint y: 443, endPoint x: 758, endPoint y: 292, distance: 255.5
click at [758, 292] on img at bounding box center [718, 254] width 312 height 223
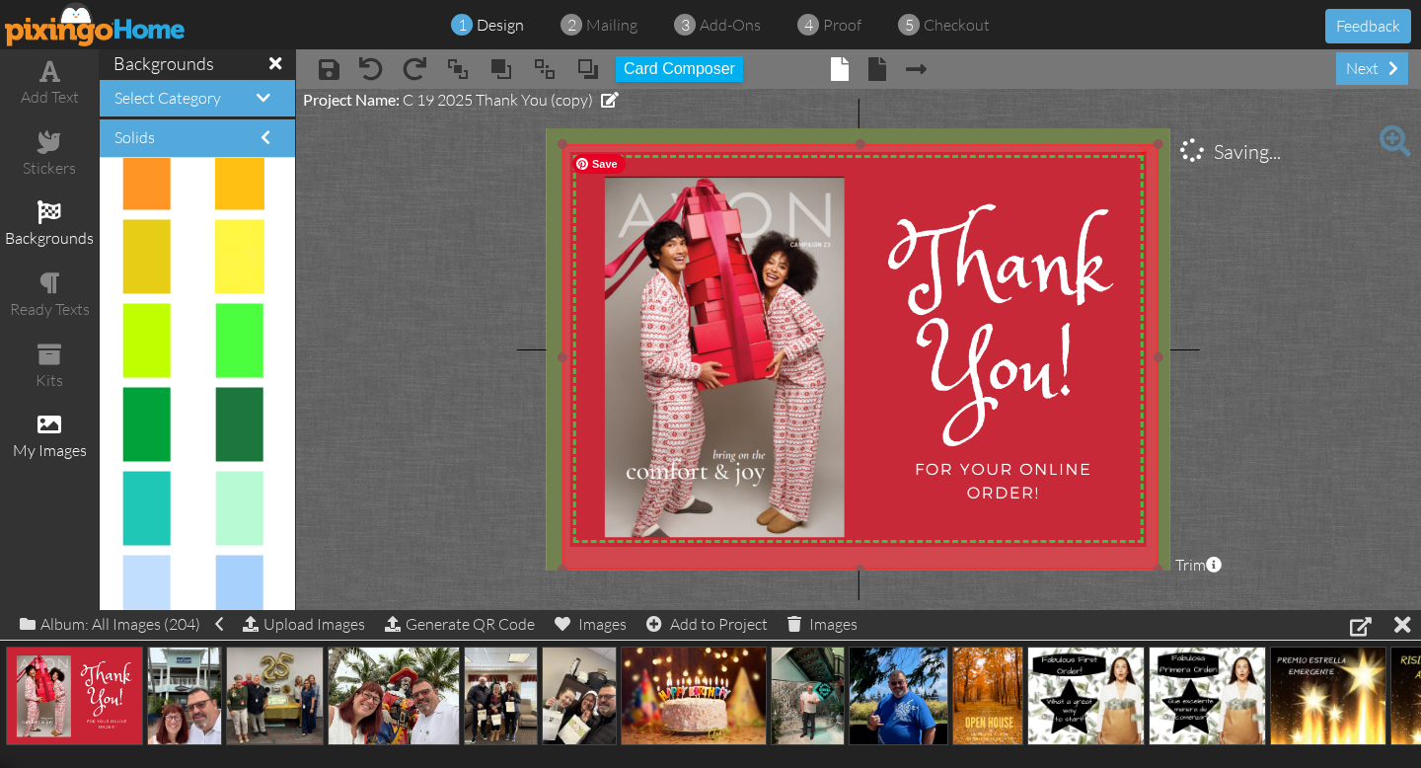
drag, startPoint x: 873, startPoint y: 366, endPoint x: 1108, endPoint y: 501, distance: 270.9
click at [1147, 568] on div "×" at bounding box center [859, 356] width 595 height 425
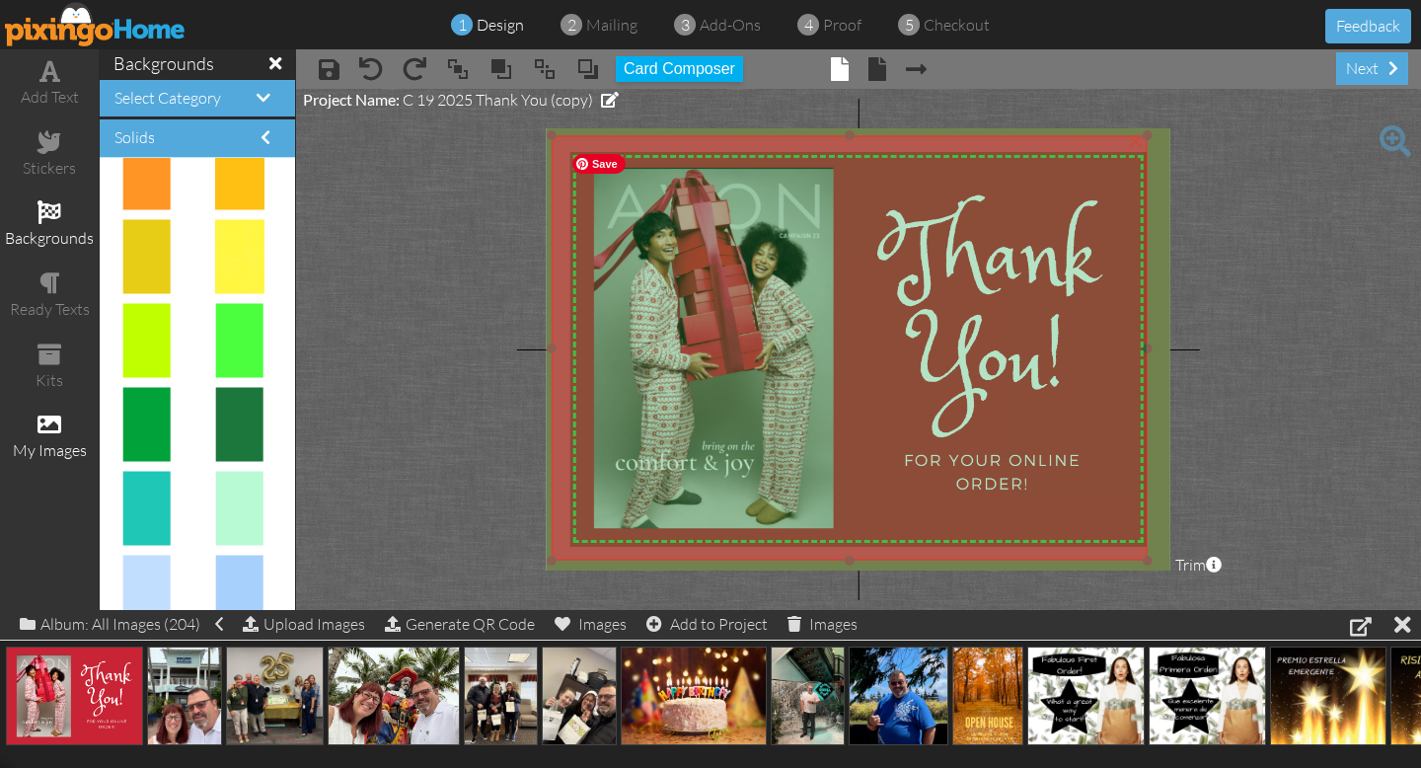
drag, startPoint x: 1051, startPoint y: 409, endPoint x: 1040, endPoint y: 401, distance: 14.0
click at [1040, 401] on img at bounding box center [849, 347] width 595 height 425
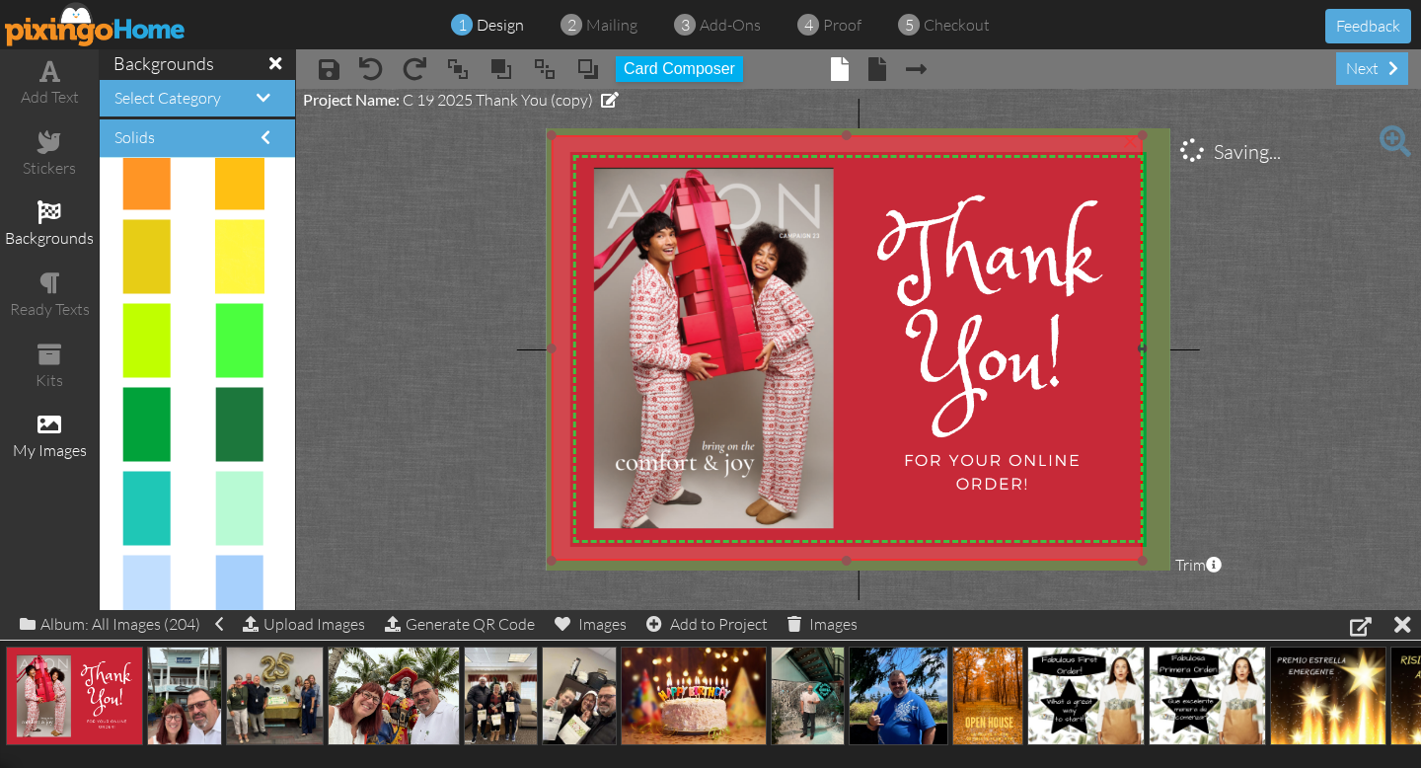
click at [1142, 348] on div at bounding box center [1142, 348] width 10 height 10
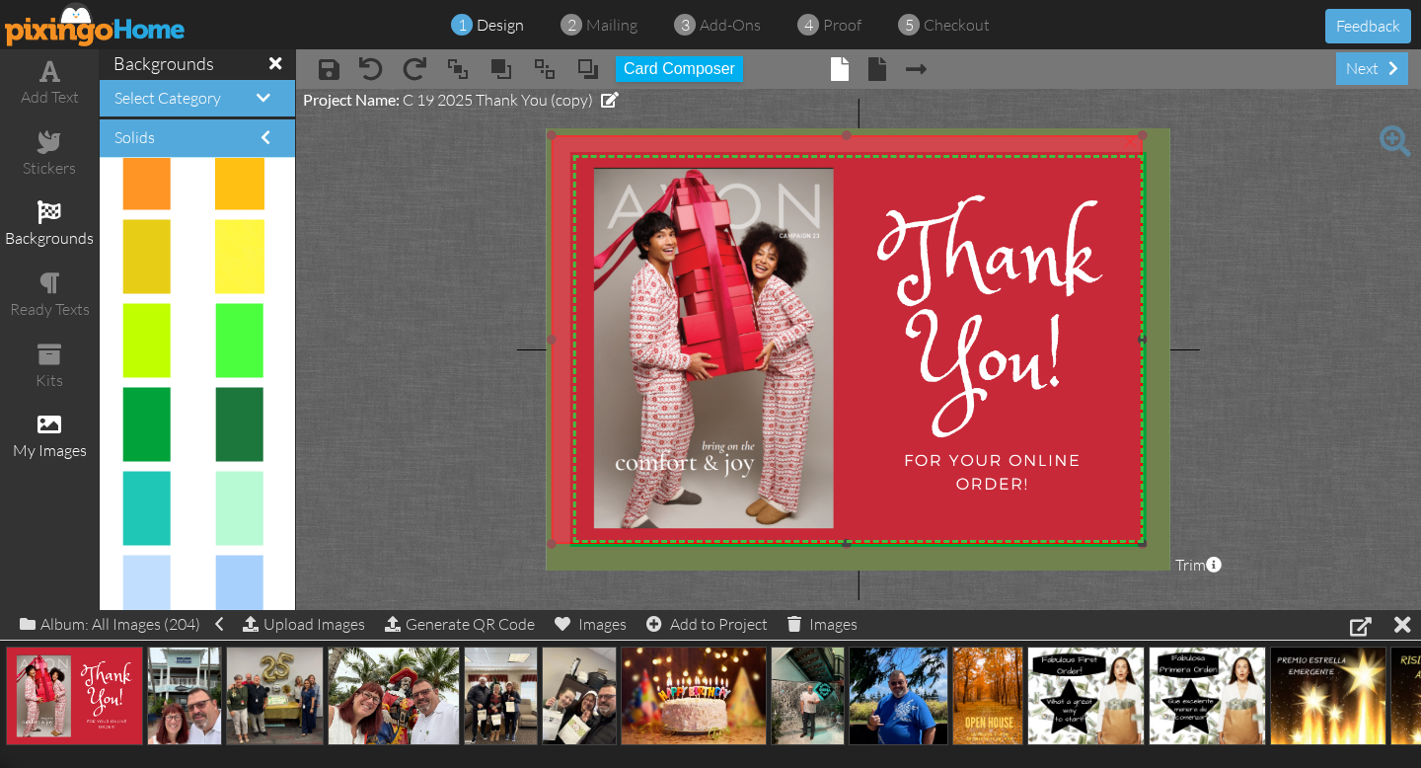
drag, startPoint x: 846, startPoint y: 556, endPoint x: 848, endPoint y: 540, distance: 17.0
click at [848, 540] on div at bounding box center [847, 544] width 10 height 10
drag, startPoint x: 554, startPoint y: 340, endPoint x: 573, endPoint y: 342, distance: 18.8
click at [573, 342] on div at bounding box center [573, 339] width 10 height 10
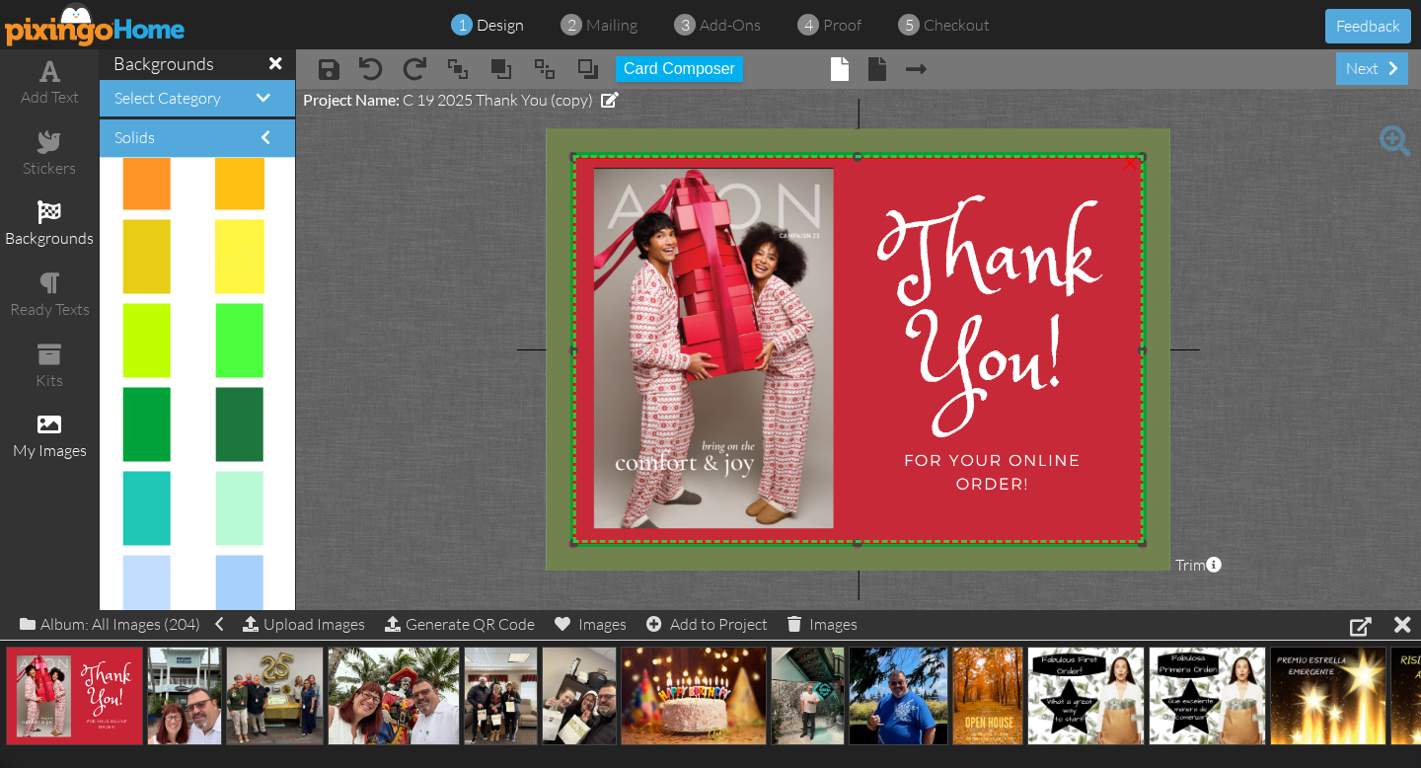
drag, startPoint x: 855, startPoint y: 136, endPoint x: 858, endPoint y: 158, distance: 21.9
click at [858, 158] on div at bounding box center [857, 157] width 10 height 10
click at [1275, 441] on project-studio-wrapper "X X X X X X X X X X X X X X X X X X X X X X X X X X X X X X X X X X X X X X X X…" at bounding box center [858, 349] width 1125 height 521
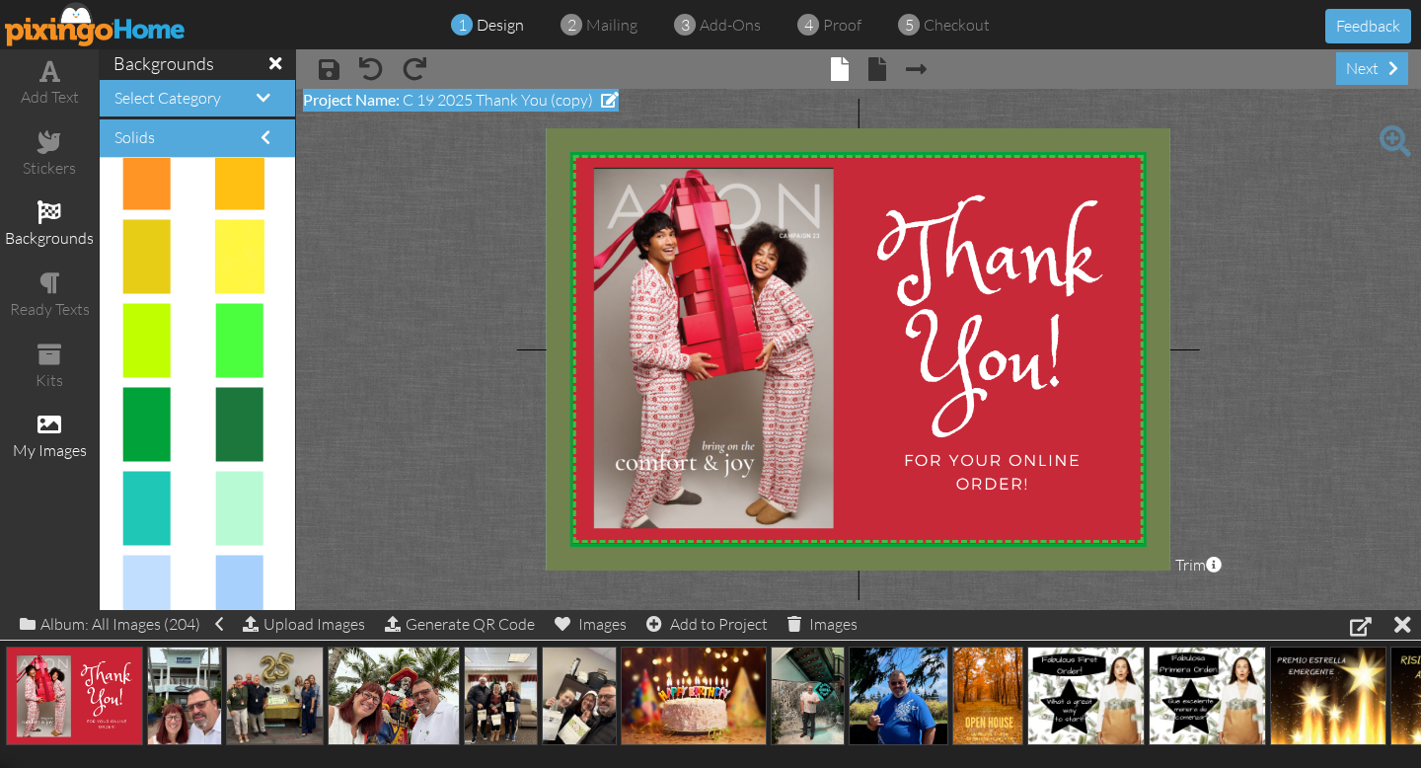
click at [444, 103] on span "C 19 2025 Thank You (copy)" at bounding box center [498, 100] width 190 height 20
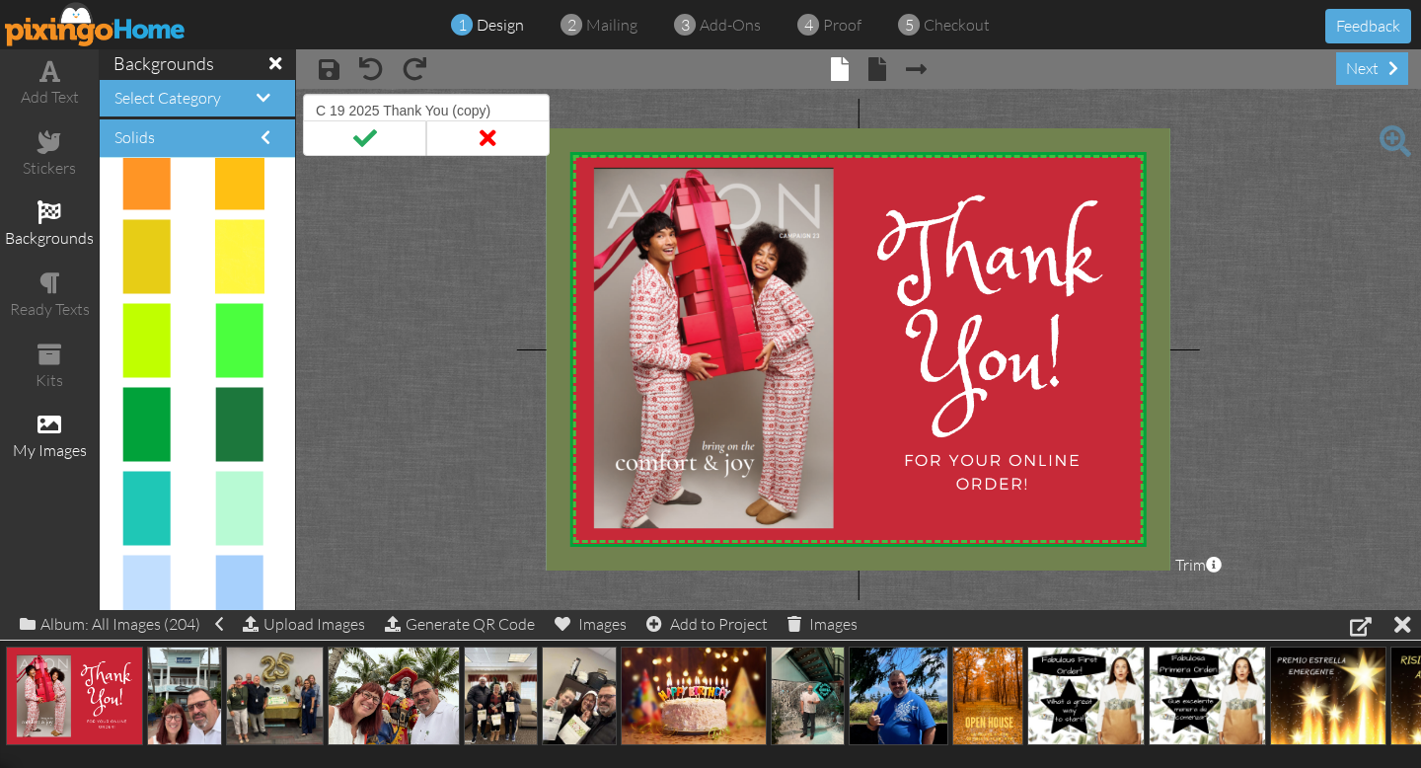
drag, startPoint x: 346, startPoint y: 110, endPoint x: 445, endPoint y: 343, distance: 253.8
click at [347, 115] on input "C 19 2025 Thank You (copy)" at bounding box center [426, 111] width 247 height 34
type input "C 23 2025 Thank You"
click at [366, 140] on span at bounding box center [364, 138] width 123 height 36
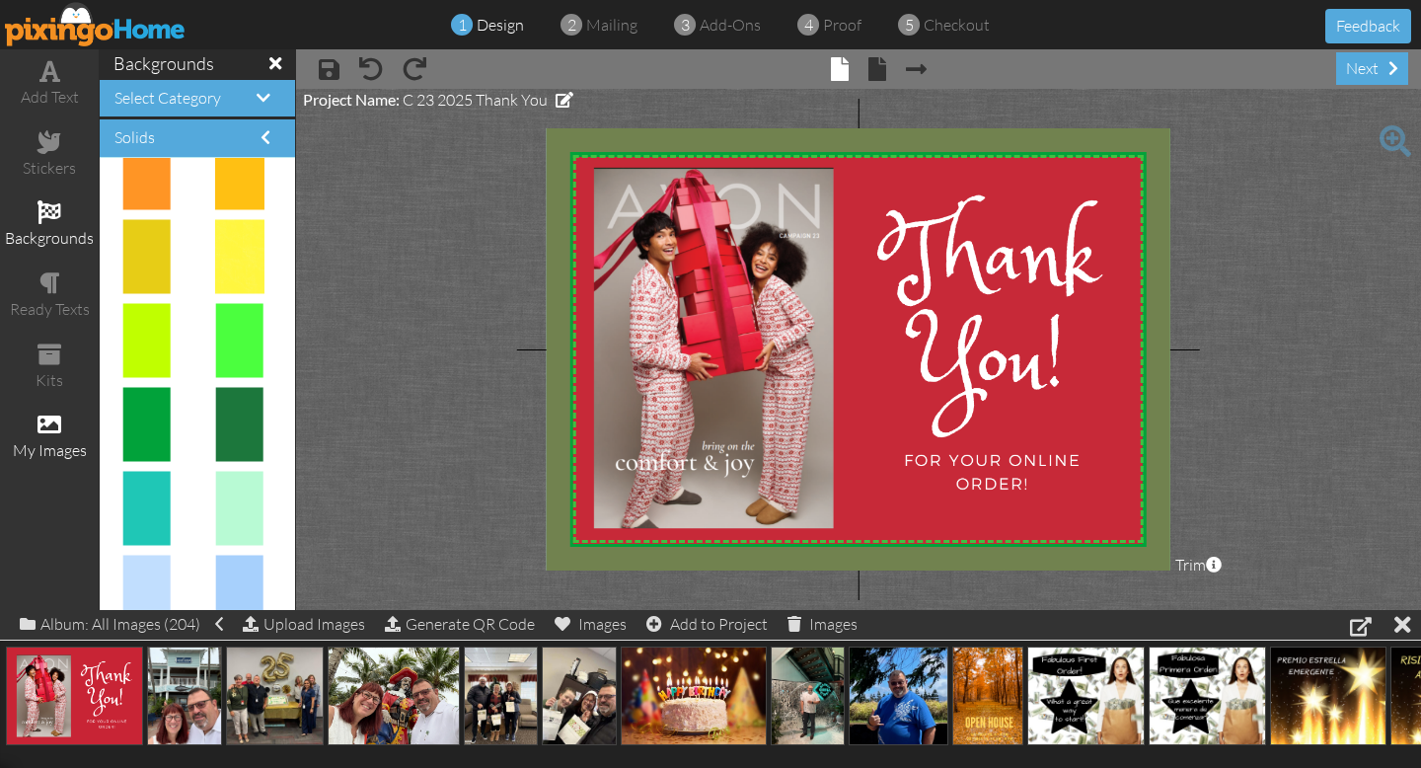
click at [1290, 394] on project-studio-wrapper "X X X X X X X X X X X X X X X X X X X X X X X X X X X X X X X X X X X X X X X X…" at bounding box center [858, 349] width 1125 height 521
click at [328, 67] on span at bounding box center [329, 69] width 21 height 24
click at [63, 30] on img at bounding box center [96, 24] width 182 height 44
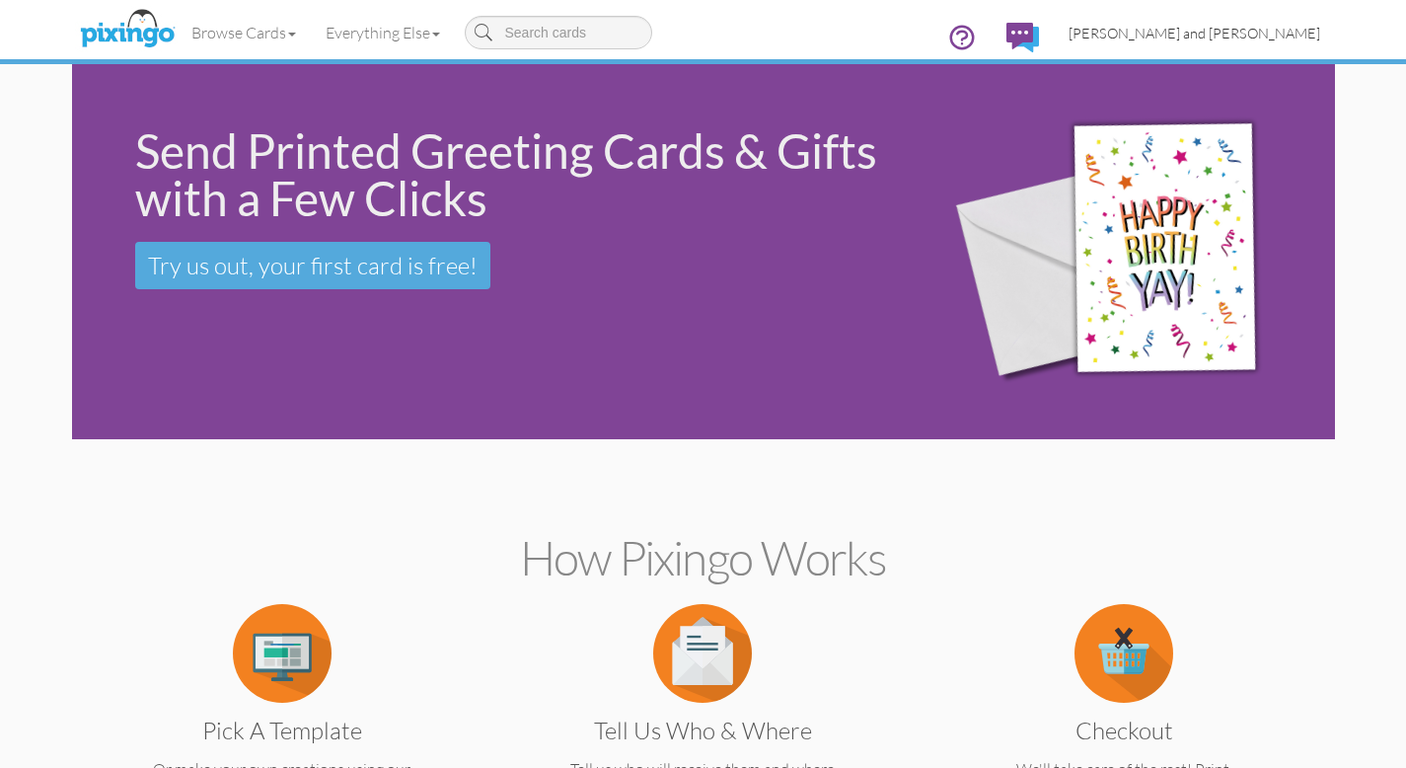
click at [1284, 34] on span "[PERSON_NAME] and [PERSON_NAME]" at bounding box center [1195, 33] width 252 height 17
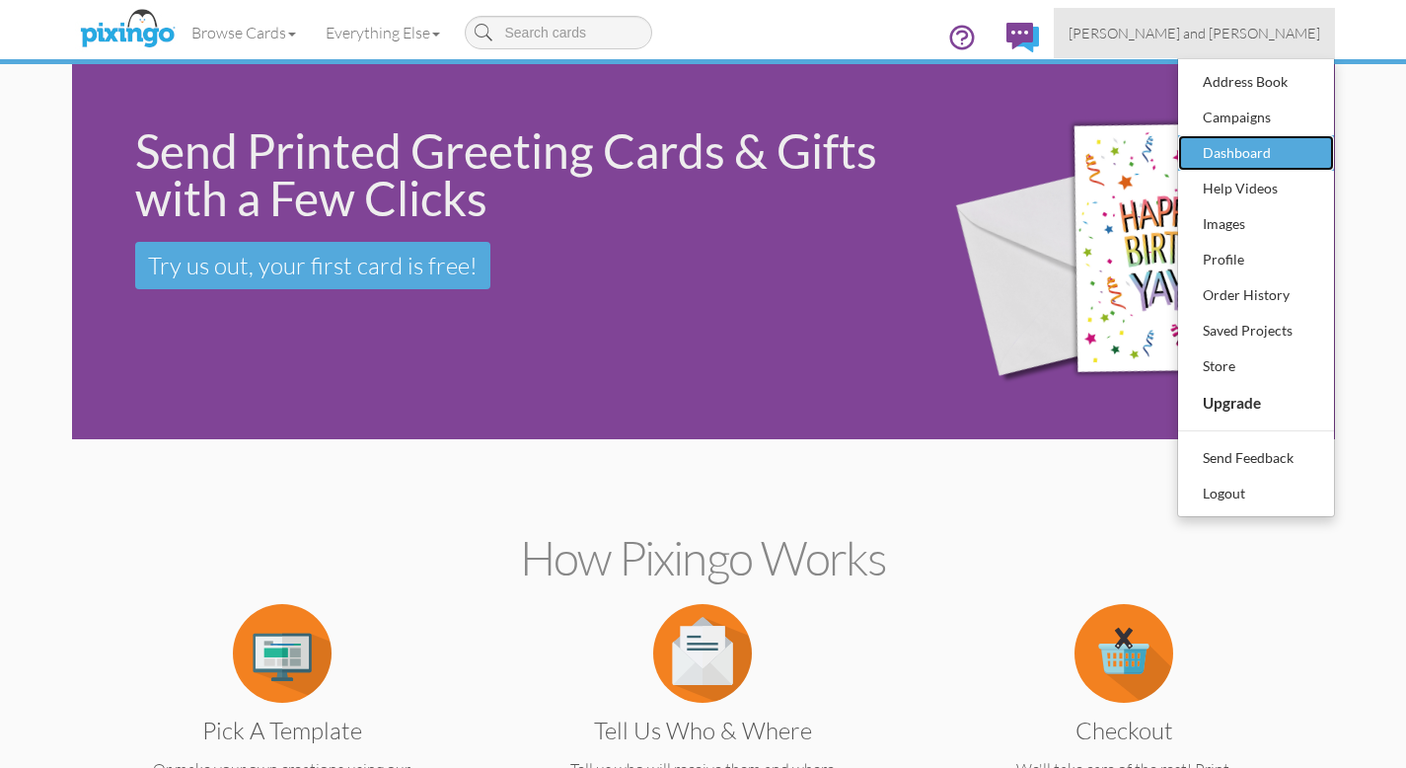
click at [1239, 151] on div "Dashboard" at bounding box center [1256, 153] width 116 height 30
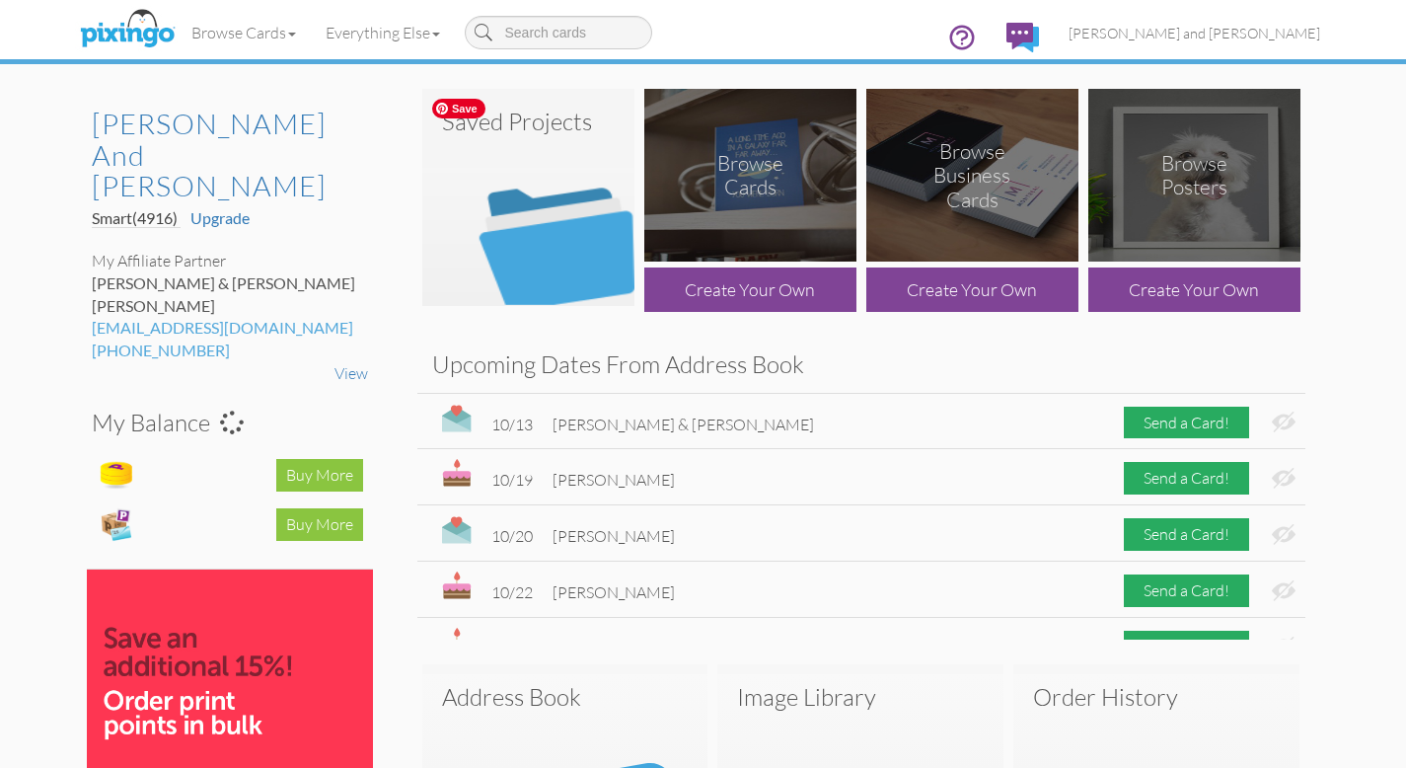
click at [536, 243] on img at bounding box center [528, 197] width 212 height 217
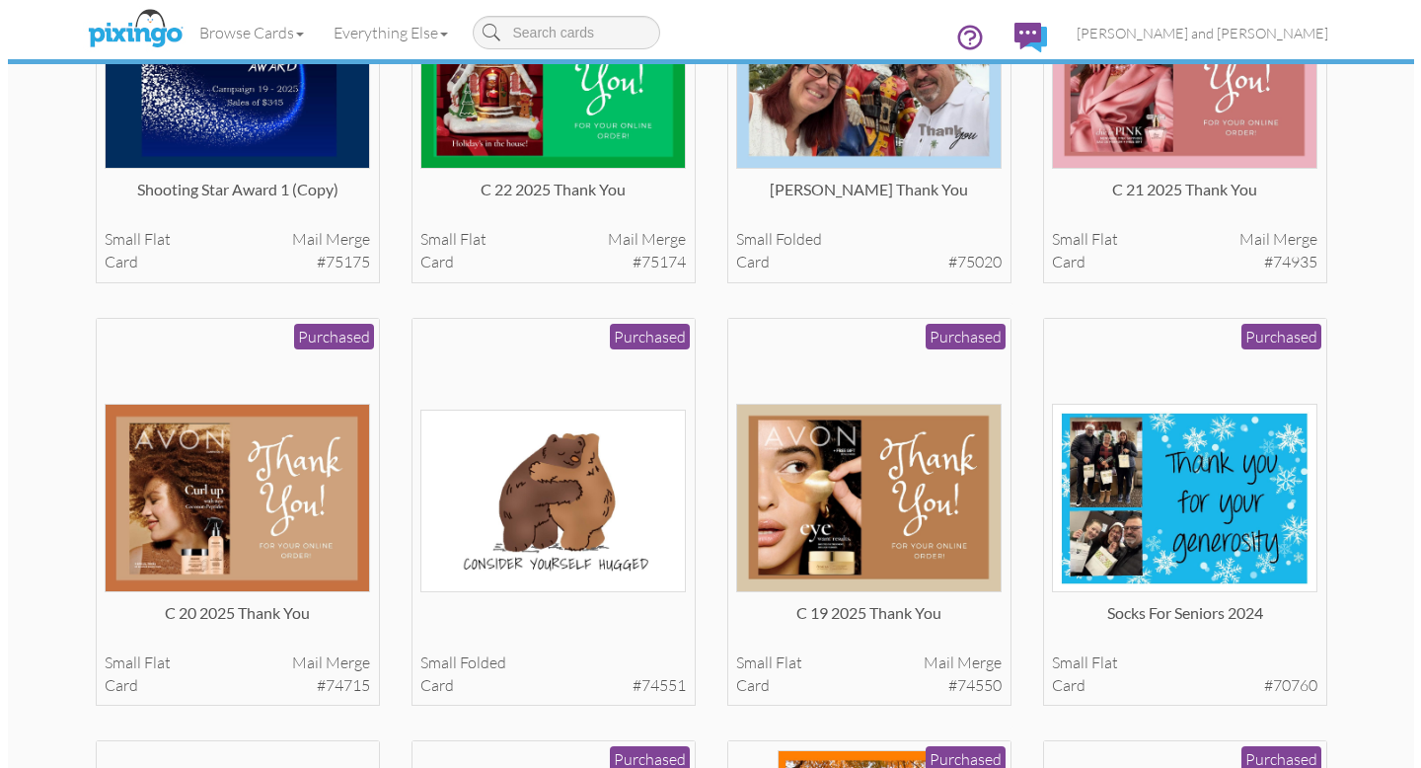
scroll to position [894, 0]
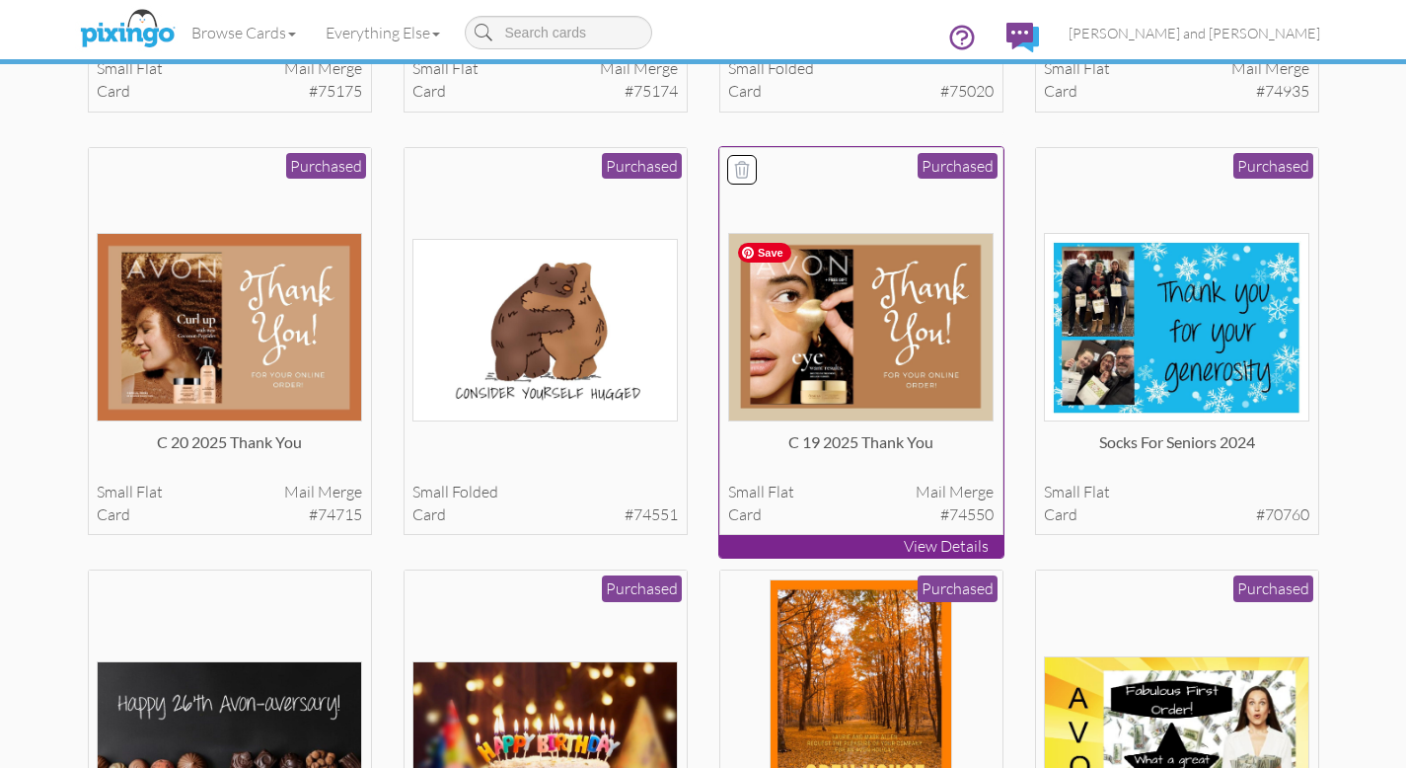
click at [899, 347] on img at bounding box center [860, 327] width 265 height 188
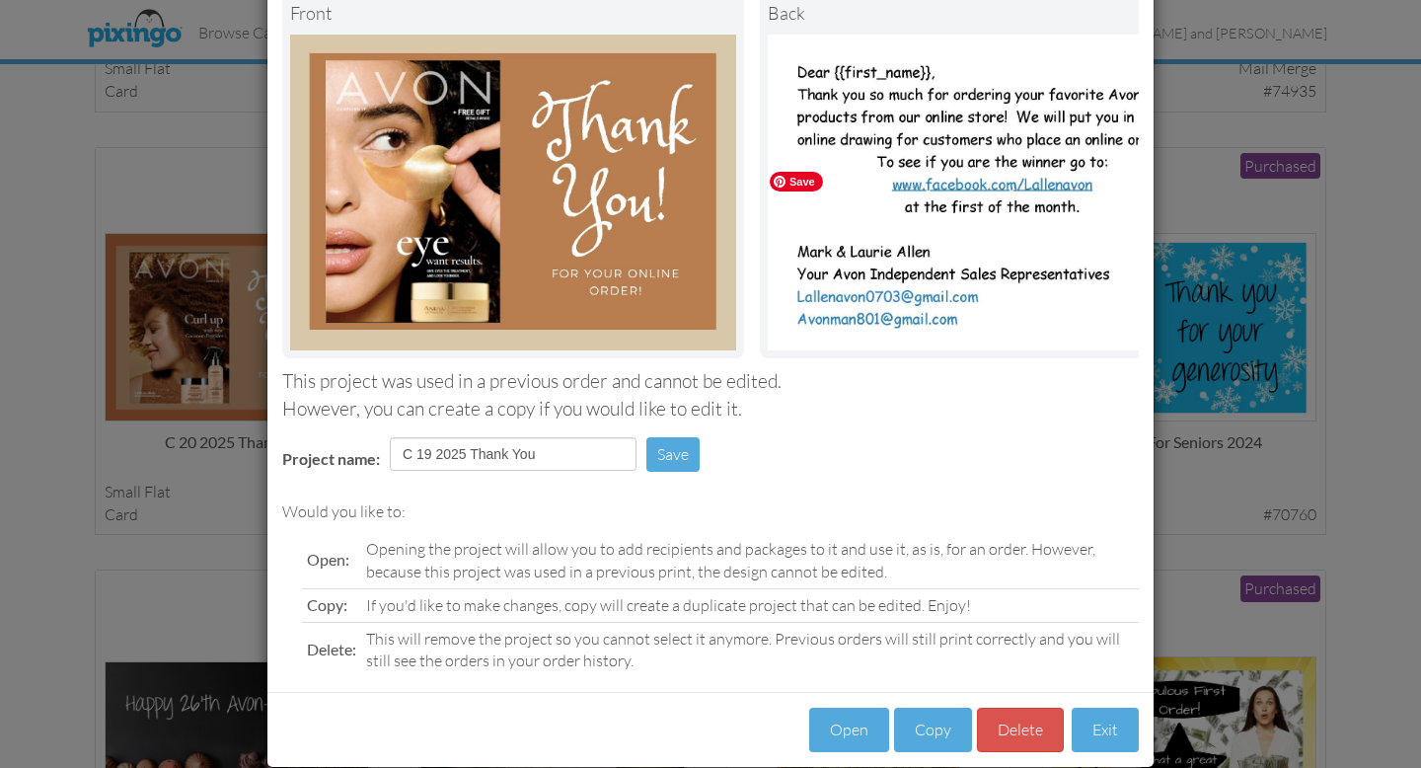
scroll to position [171, 0]
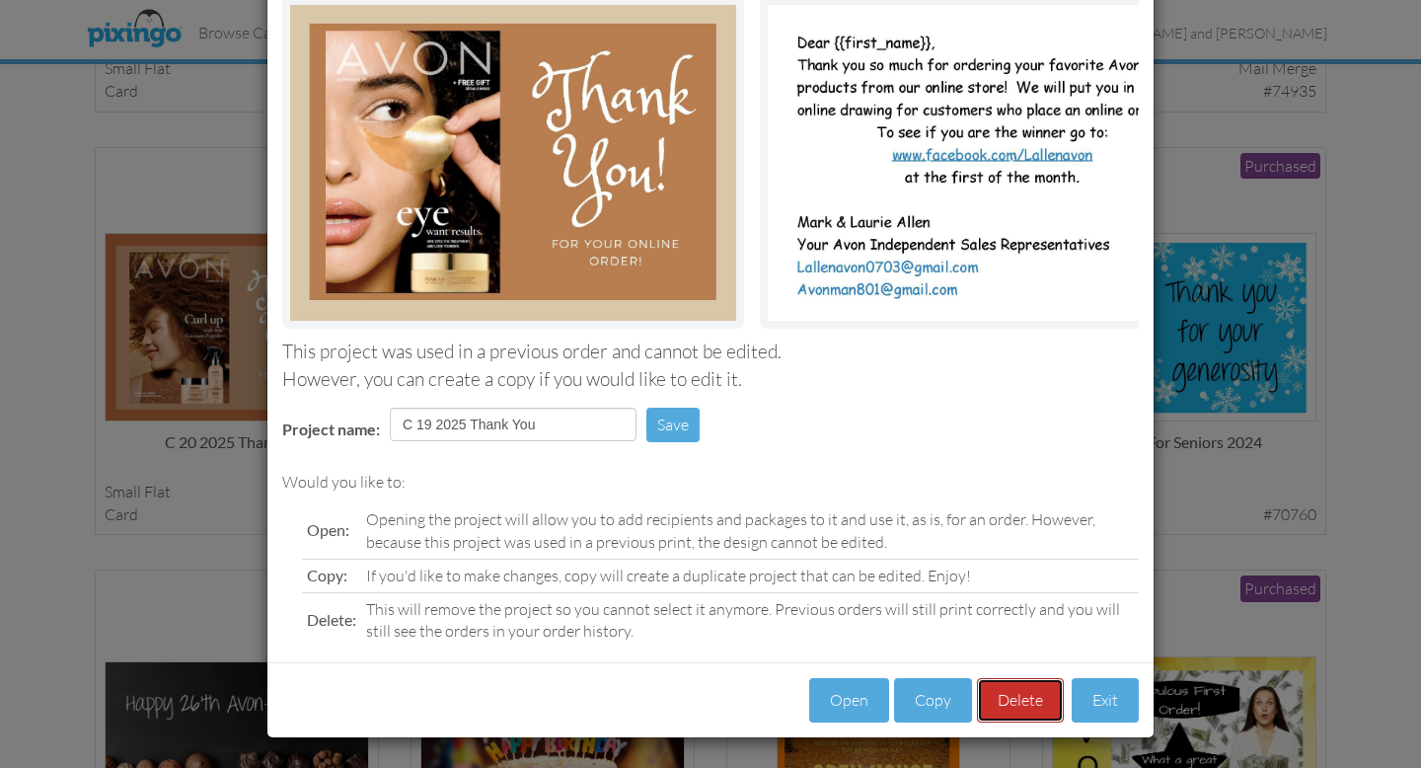
click at [1008, 695] on button "Delete" at bounding box center [1020, 700] width 87 height 44
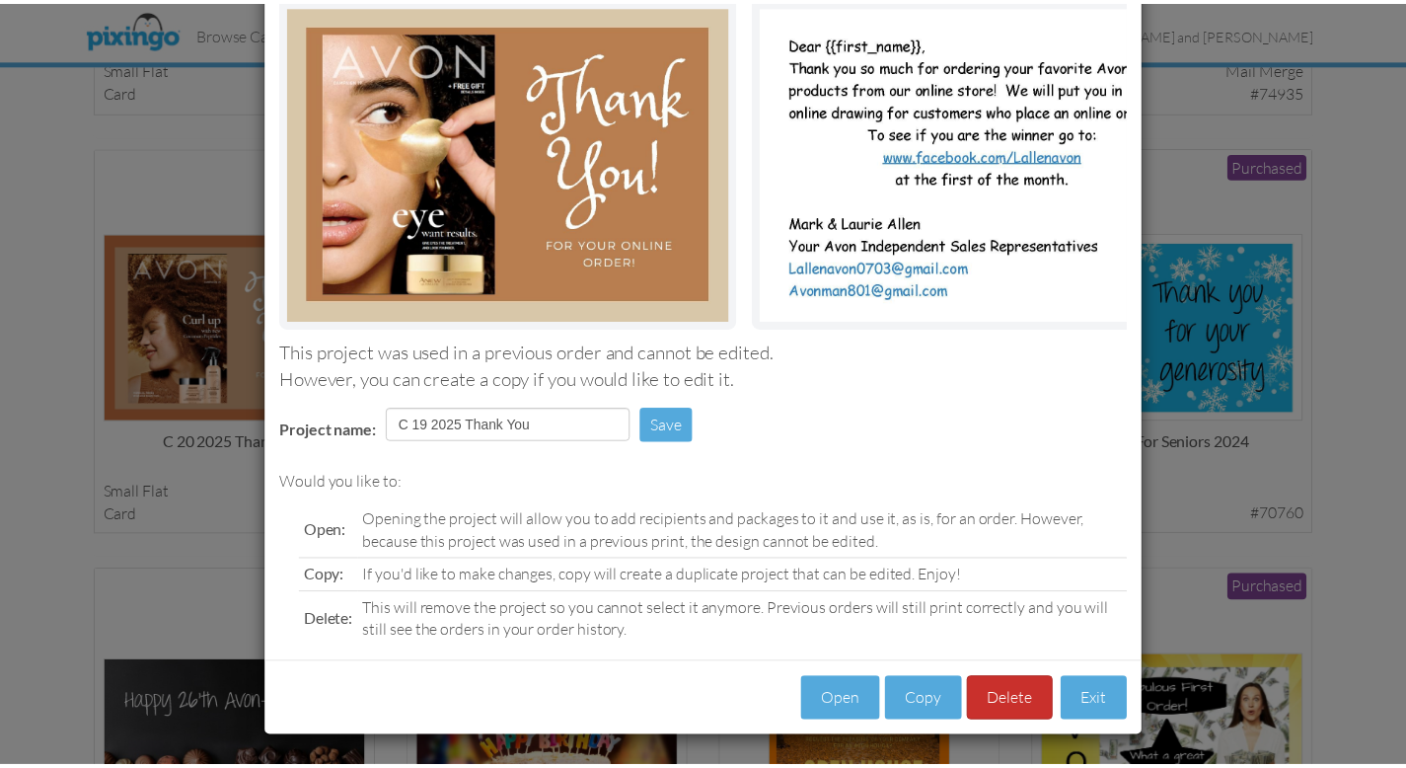
scroll to position [91, 0]
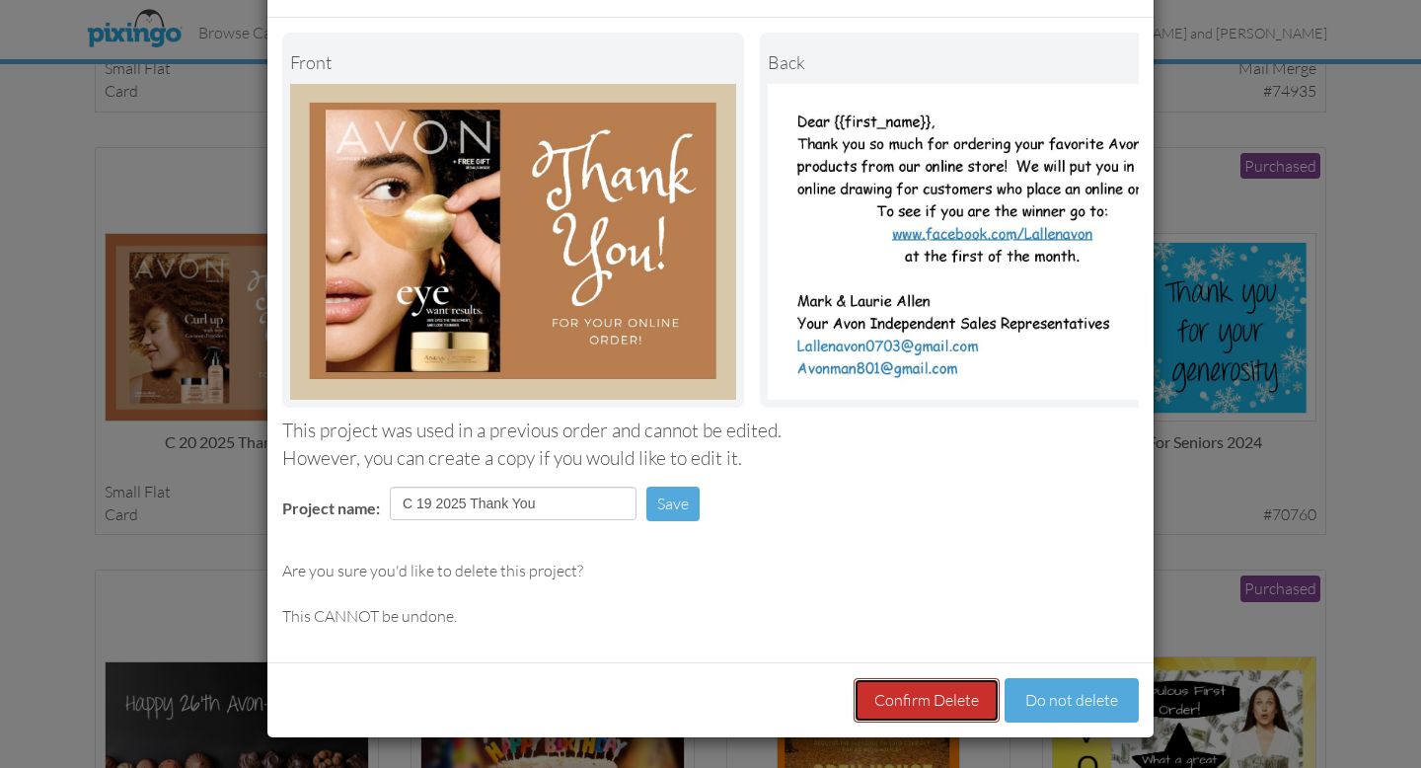
click at [950, 704] on button "Confirm Delete" at bounding box center [926, 700] width 146 height 44
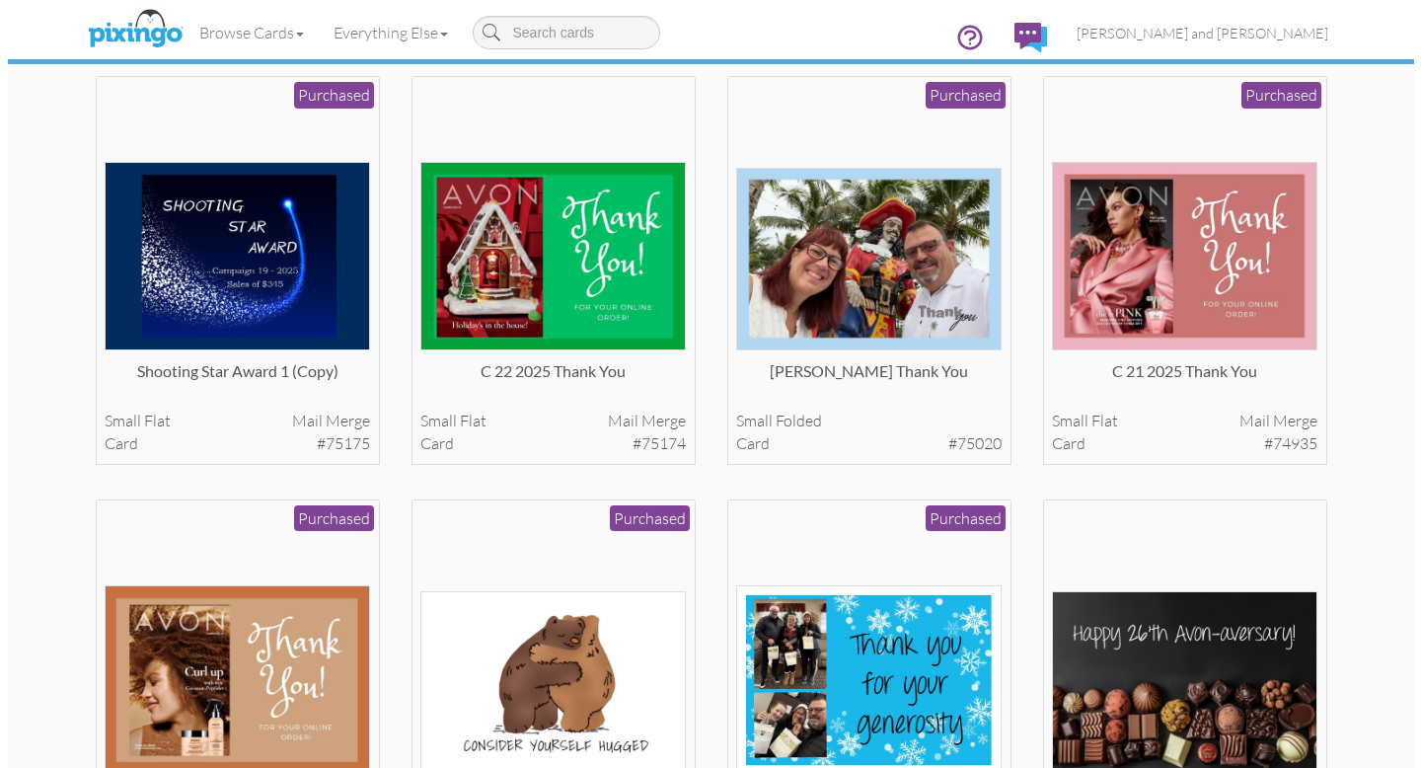
scroll to position [540, 0]
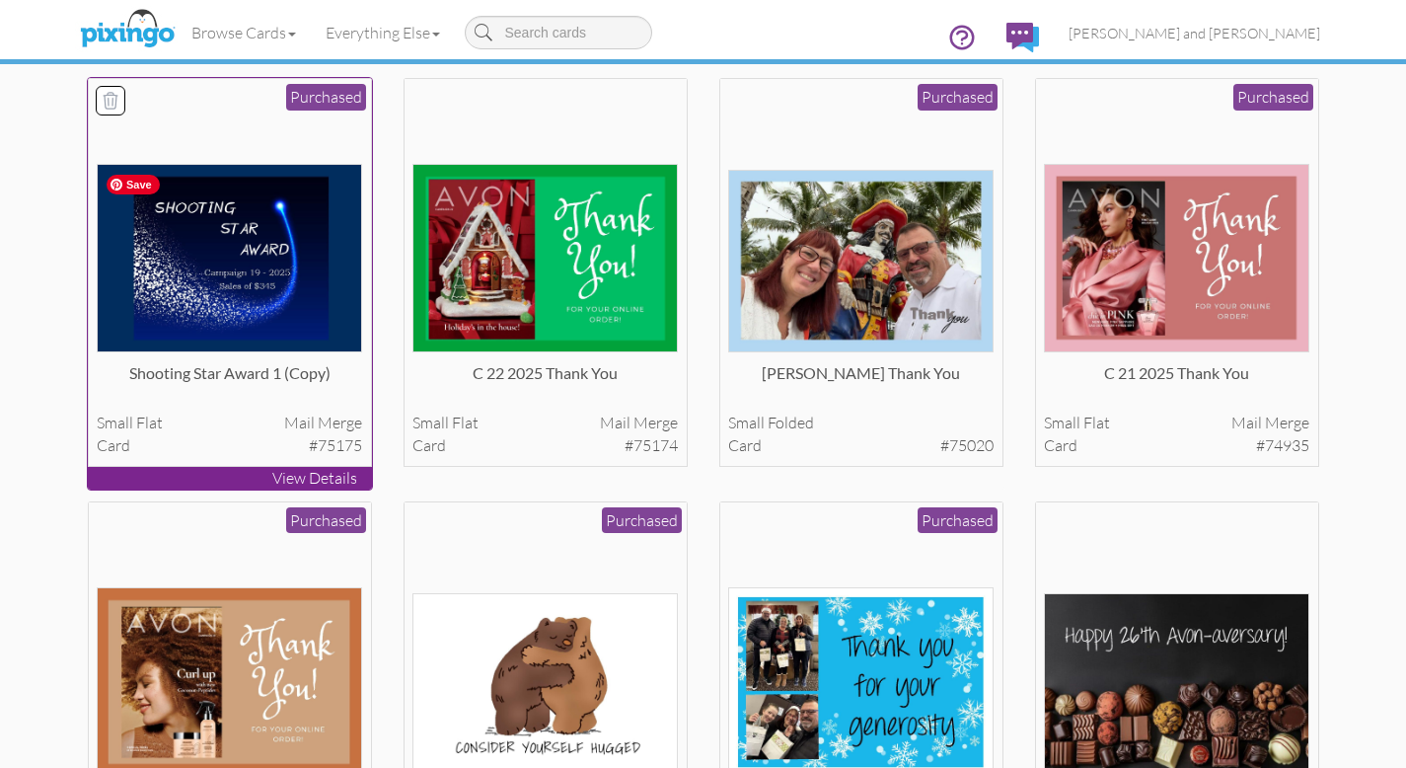
click at [273, 295] on img at bounding box center [229, 258] width 265 height 188
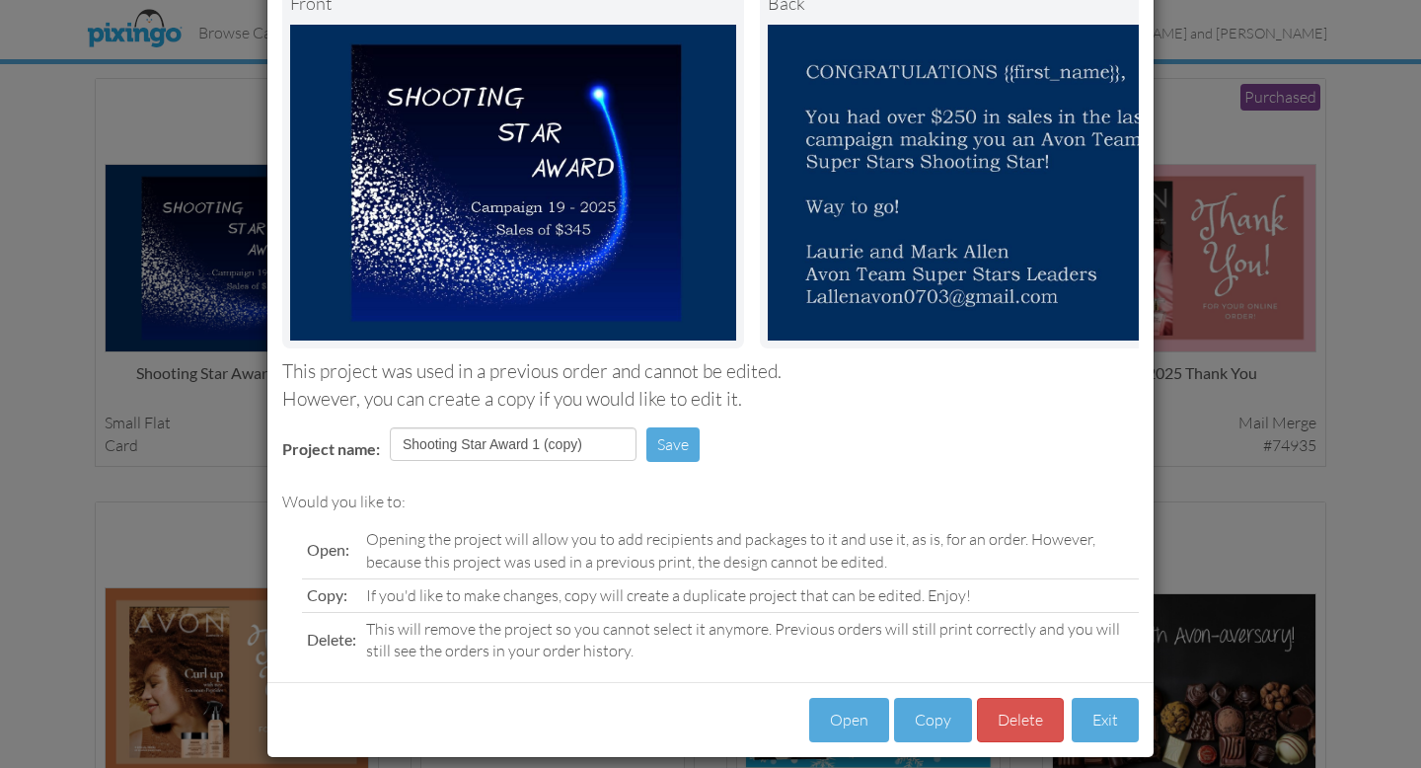
scroll to position [171, 0]
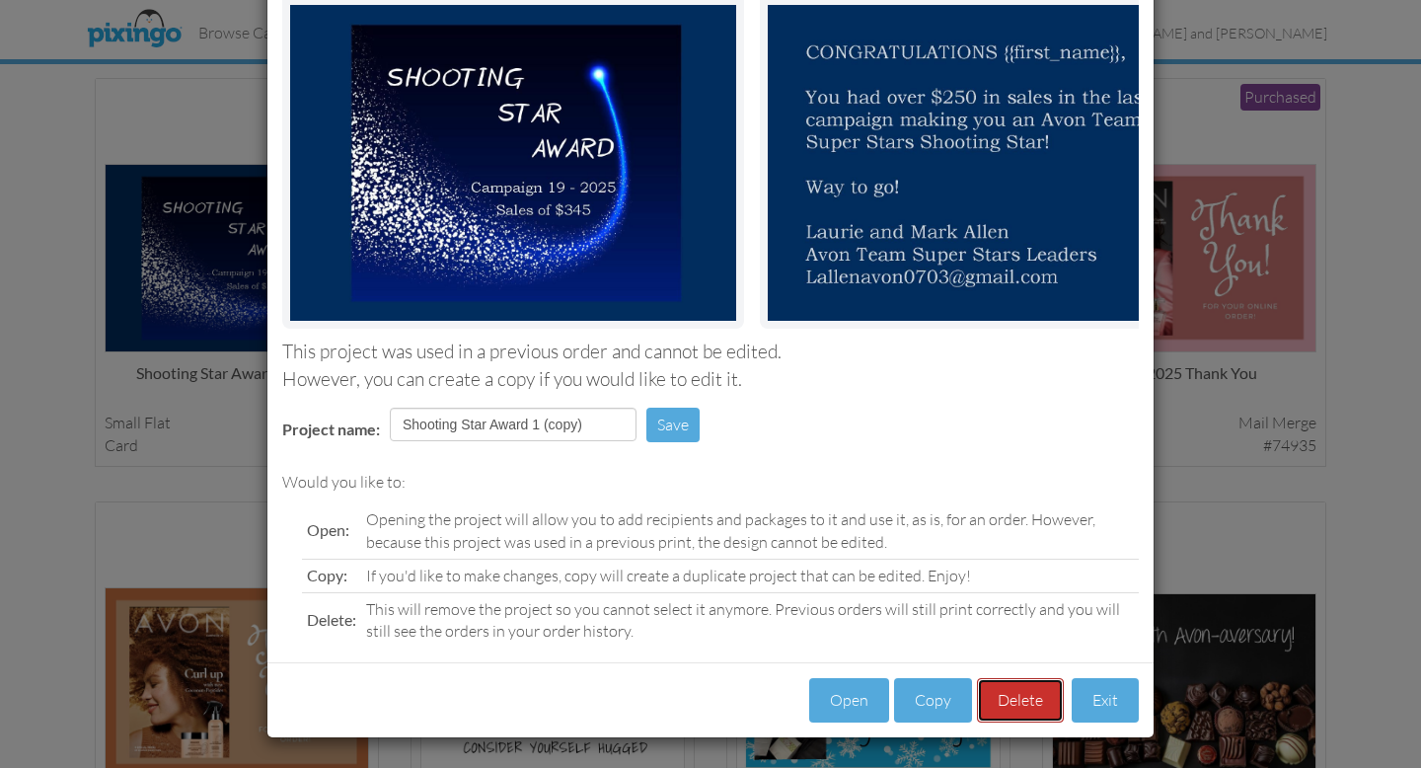
click at [1026, 709] on button "Delete" at bounding box center [1020, 700] width 87 height 44
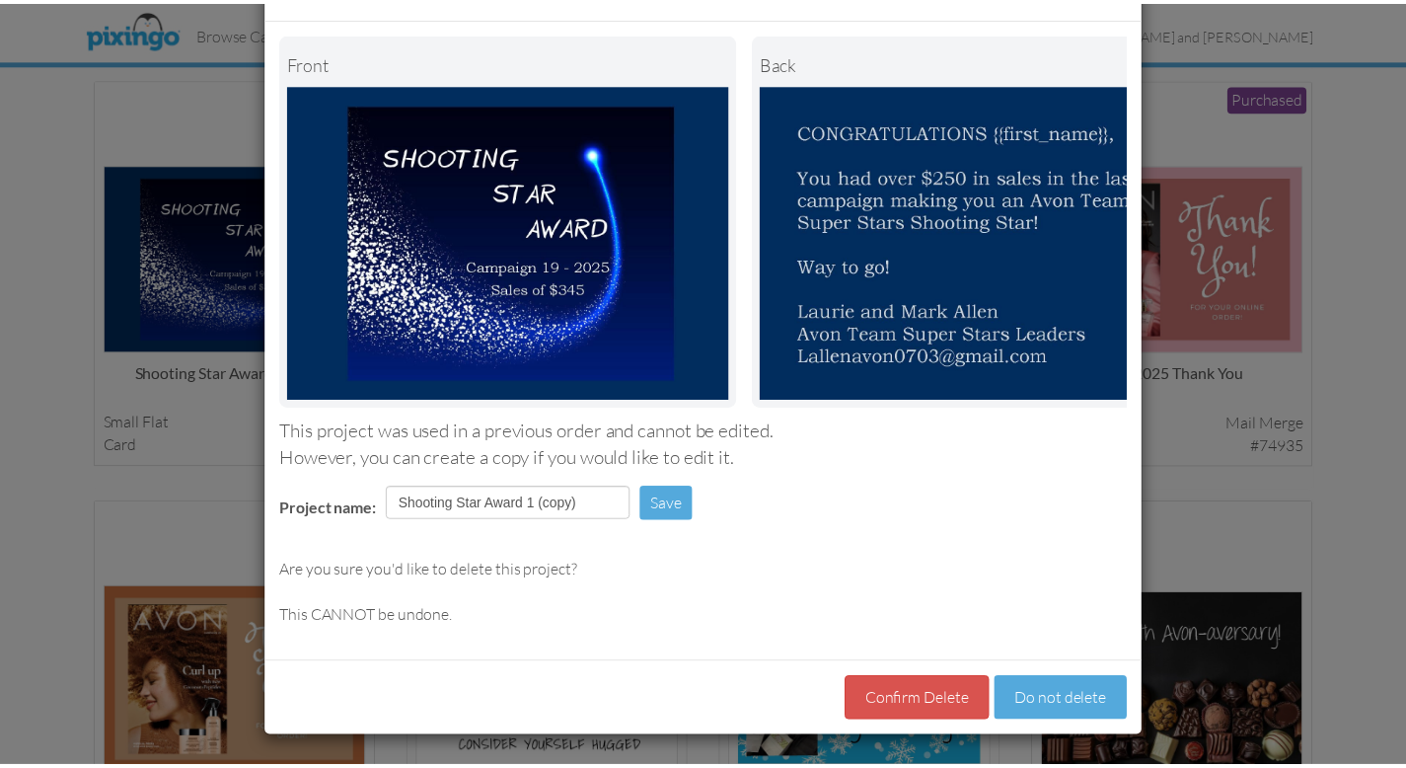
scroll to position [91, 0]
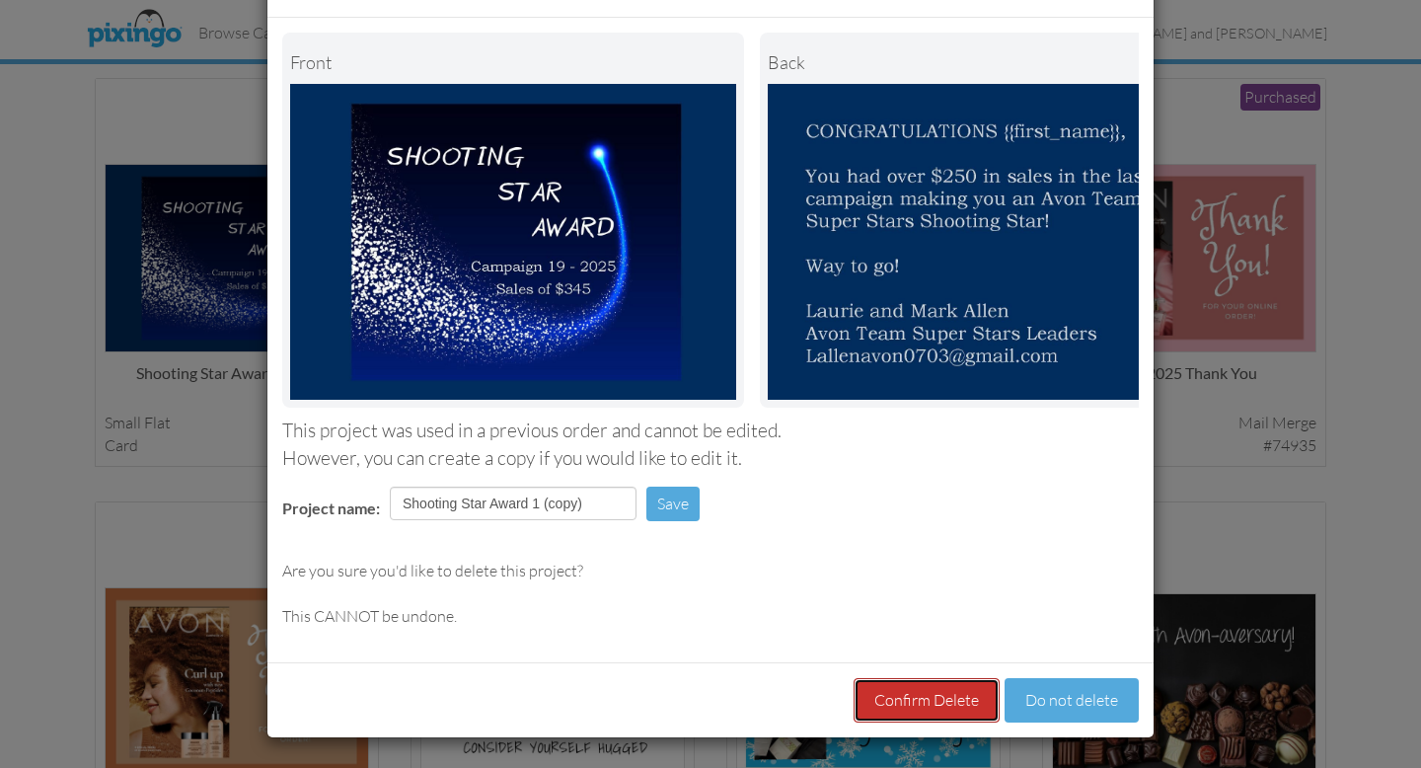
click at [939, 705] on button "Confirm Delete" at bounding box center [926, 700] width 146 height 44
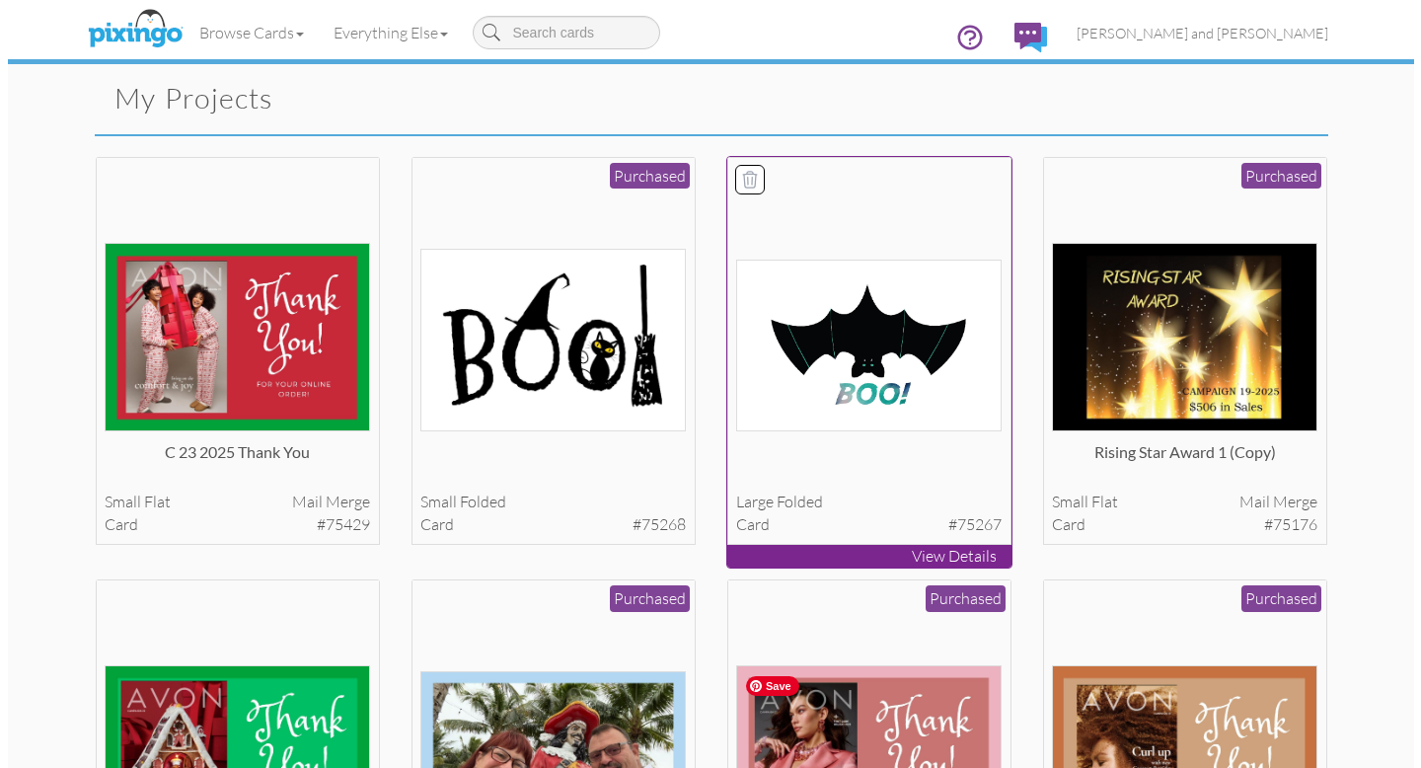
scroll to position [37, 0]
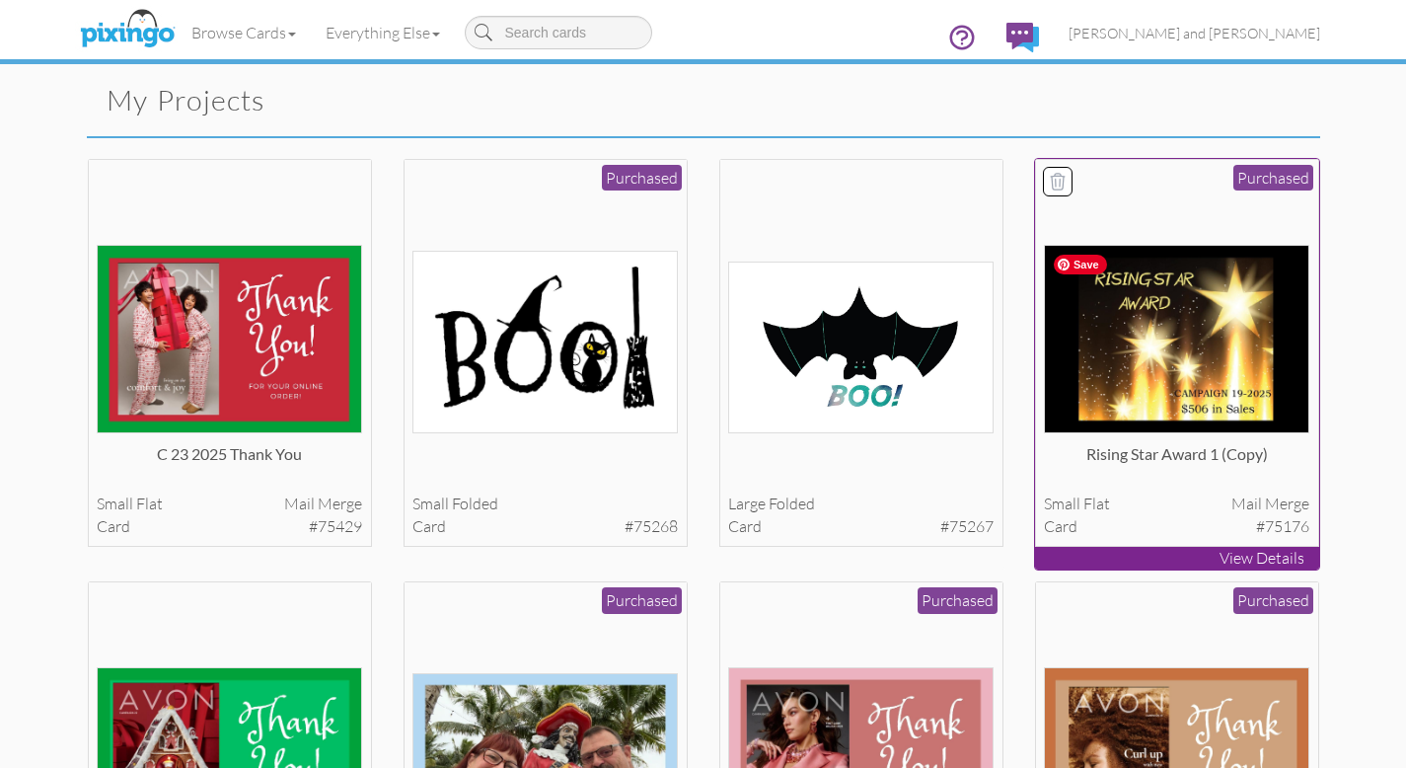
click at [1235, 343] on img at bounding box center [1176, 339] width 265 height 188
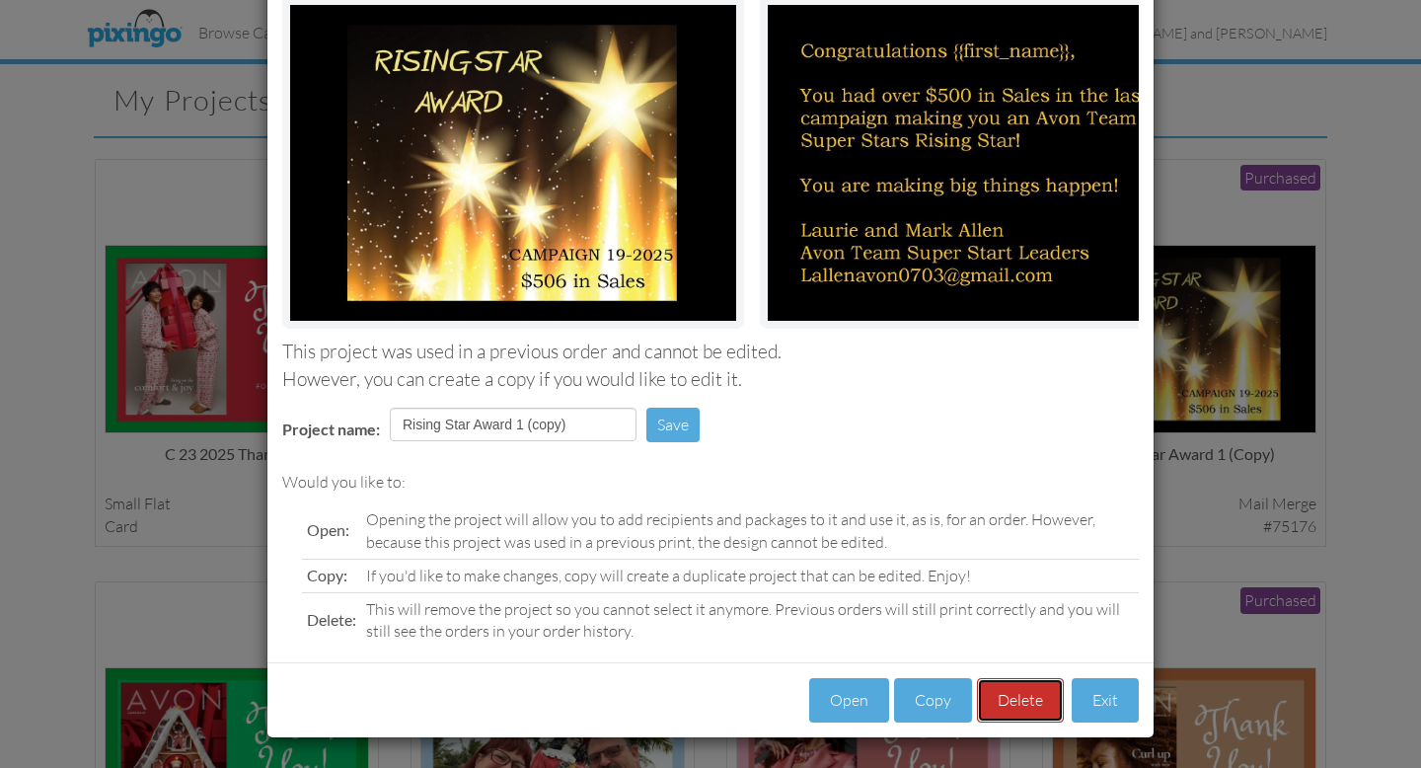
click at [1014, 700] on button "Delete" at bounding box center [1020, 700] width 87 height 44
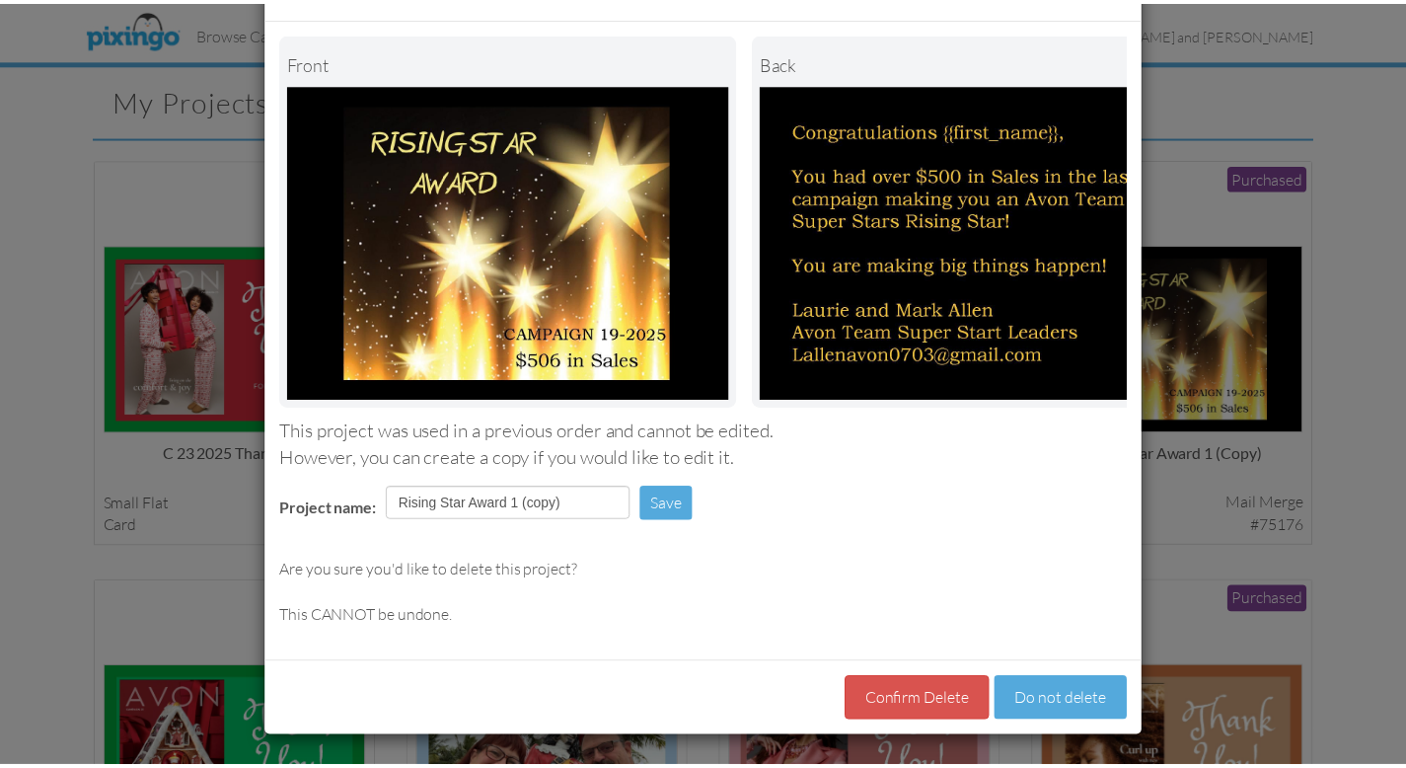
scroll to position [91, 0]
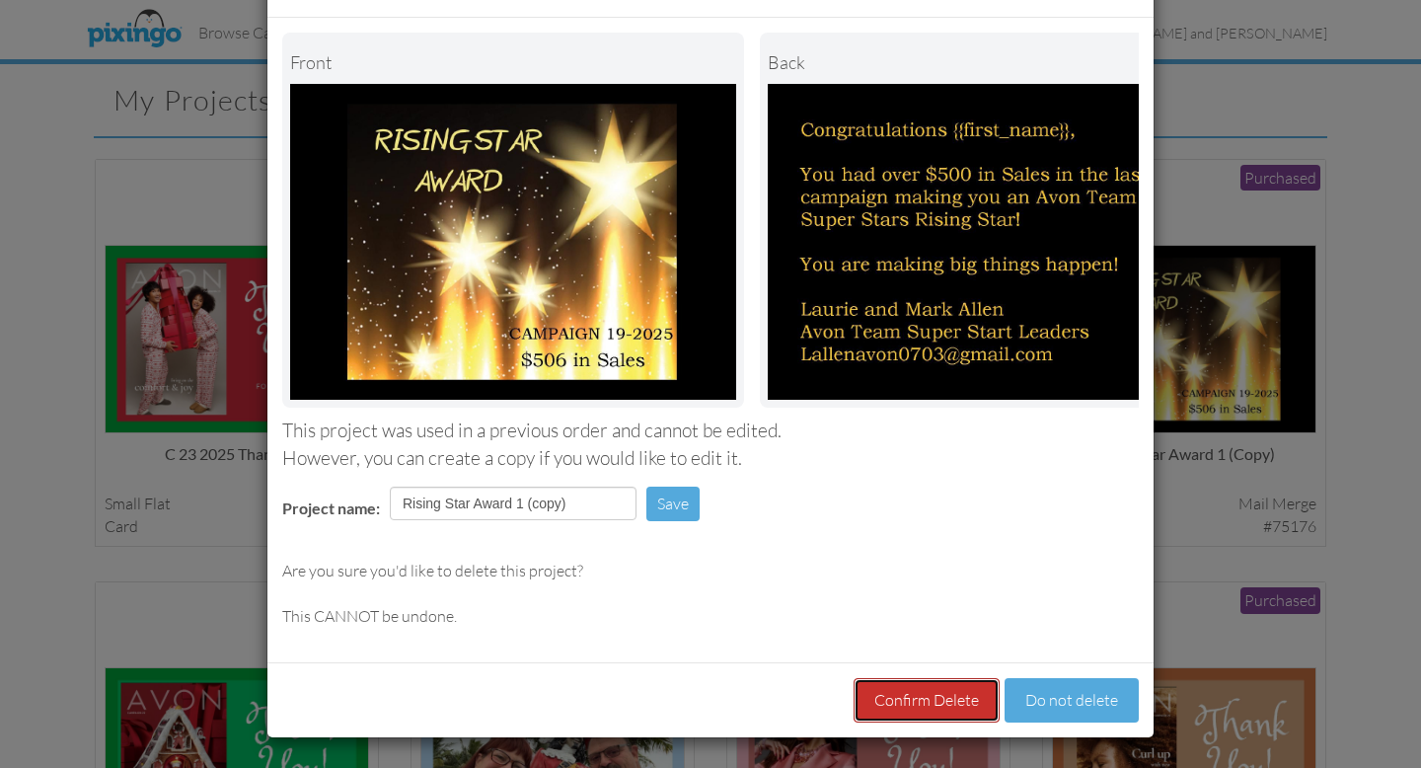
click at [934, 697] on button "Confirm Delete" at bounding box center [926, 700] width 146 height 44
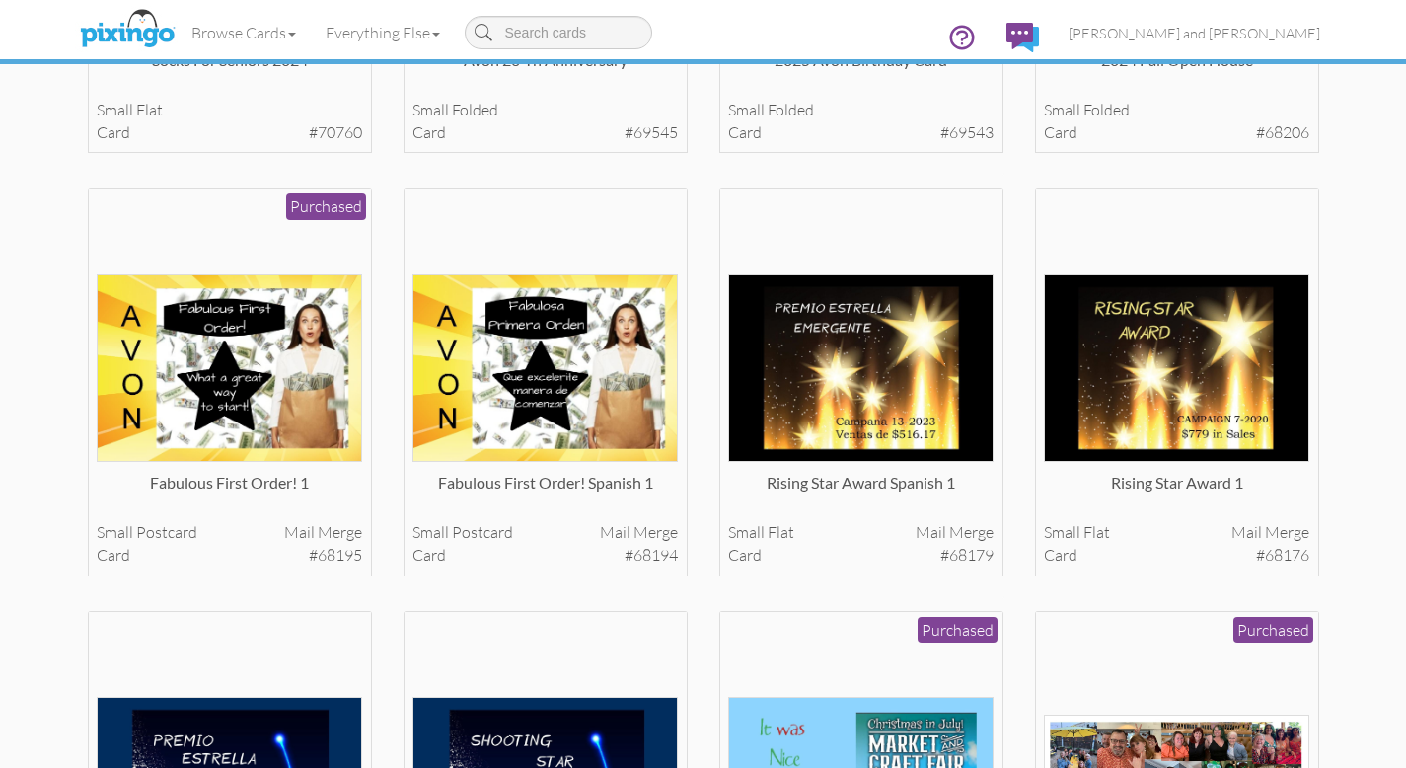
scroll to position [0, 0]
